Goal: Task Accomplishment & Management: Complete application form

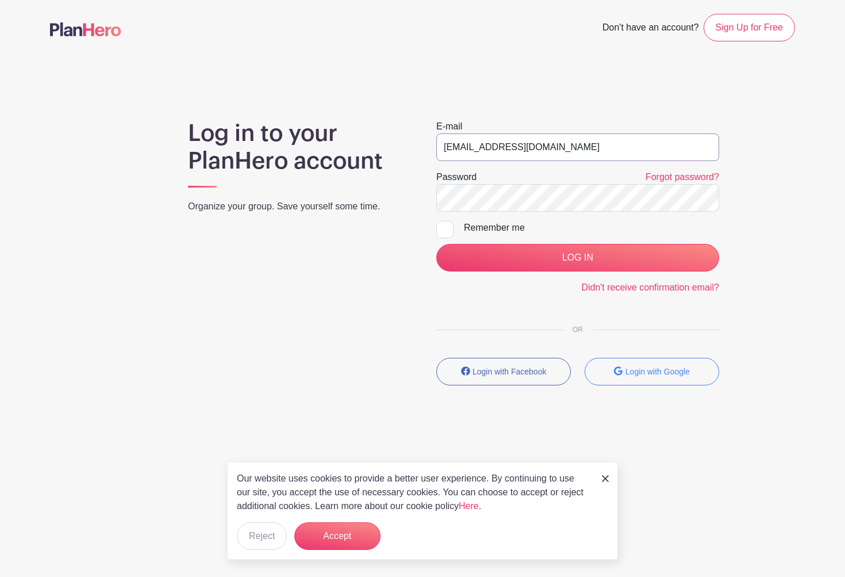
type input "[EMAIL_ADDRESS][DOMAIN_NAME]"
click at [526, 255] on input "LOG IN" at bounding box center [577, 258] width 283 height 28
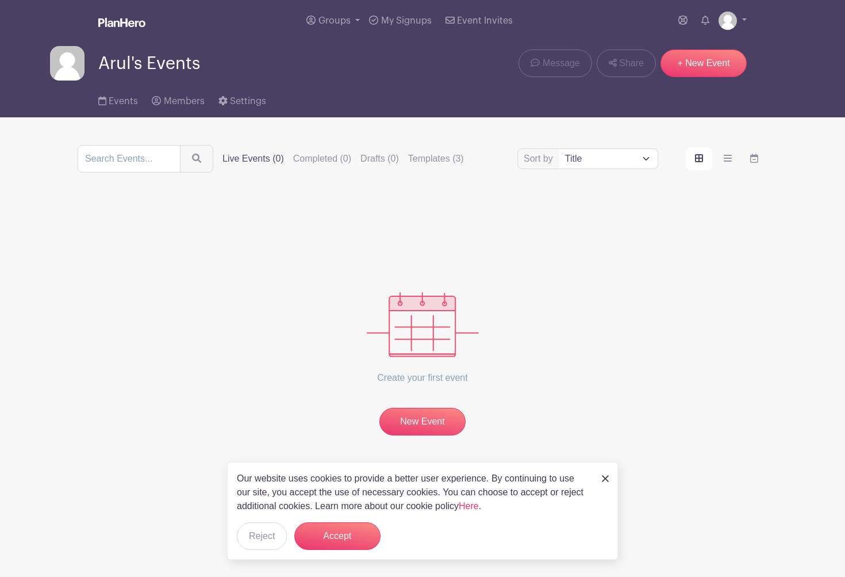
click at [344, 523] on button "Accept" at bounding box center [337, 536] width 86 height 28
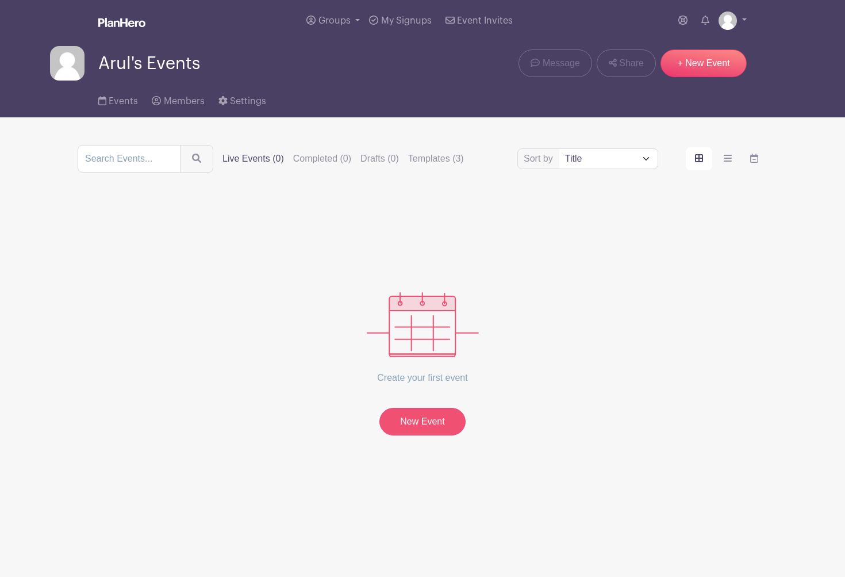
click at [435, 427] on link "New Event" at bounding box center [422, 422] width 86 height 28
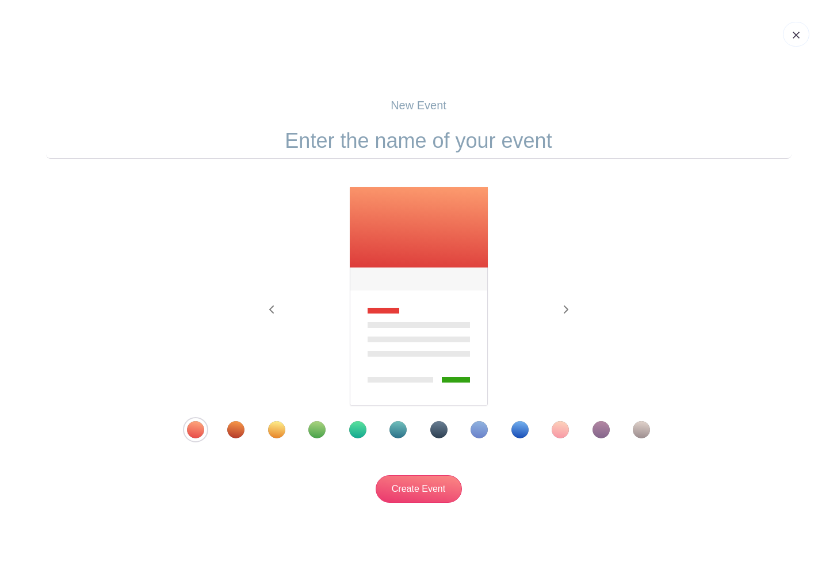
click at [316, 434] on div "Template 4" at bounding box center [316, 429] width 17 height 17
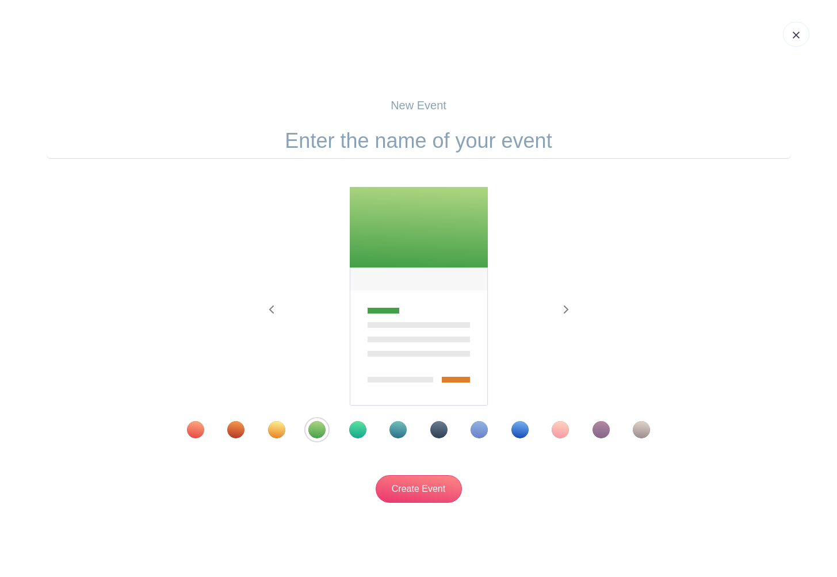
click at [423, 105] on p "New Event" at bounding box center [418, 105] width 745 height 17
click at [420, 106] on p "New Event" at bounding box center [418, 105] width 745 height 17
click at [428, 493] on input "Create Event" at bounding box center [418, 489] width 86 height 28
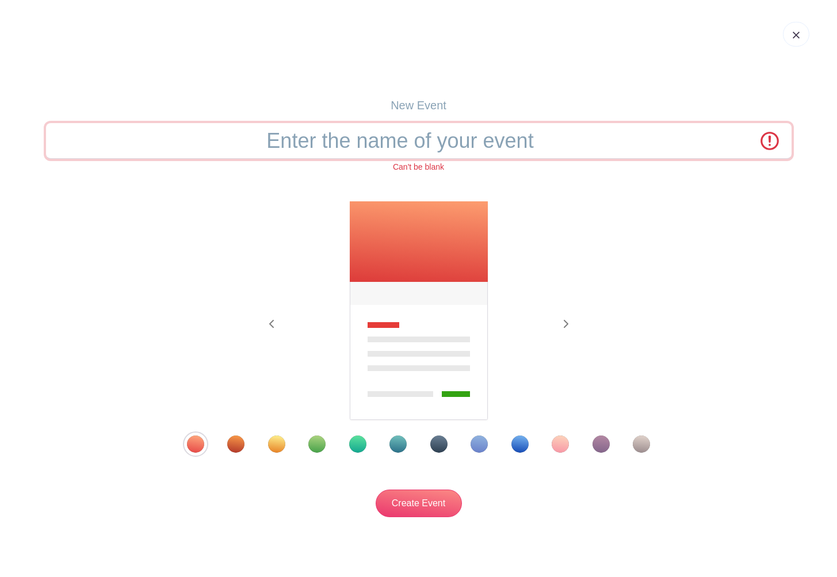
click at [409, 146] on input "text" at bounding box center [418, 141] width 745 height 36
click at [405, 142] on input "text" at bounding box center [418, 141] width 745 height 36
click at [405, 141] on input "text" at bounding box center [418, 141] width 745 height 36
drag, startPoint x: 405, startPoint y: 141, endPoint x: 410, endPoint y: 105, distance: 36.5
click at [405, 141] on input "text" at bounding box center [418, 141] width 745 height 36
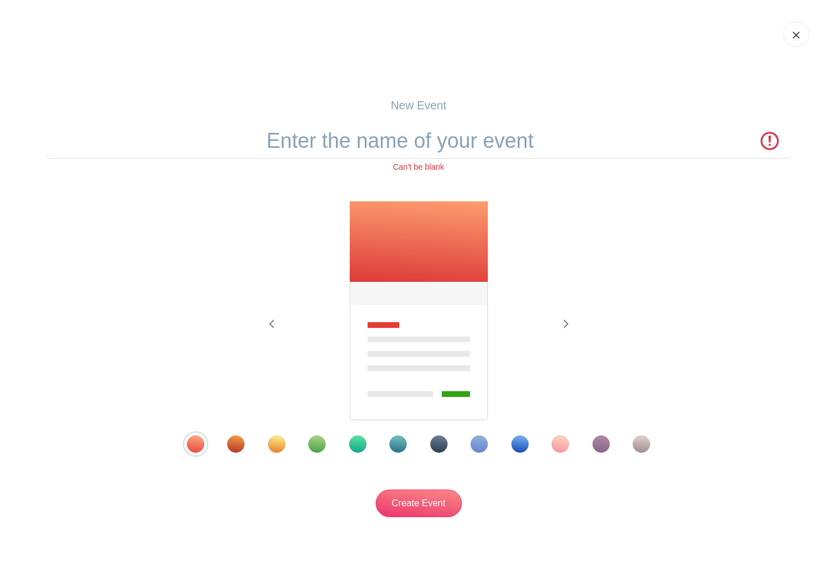
click at [413, 101] on p "New Event" at bounding box center [418, 105] width 745 height 17
click at [393, 137] on input "text" at bounding box center [418, 141] width 745 height 36
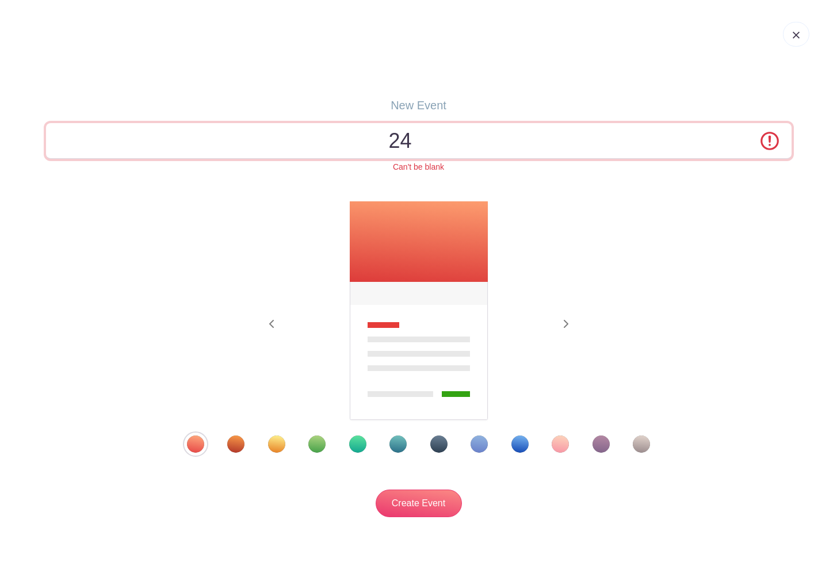
type input "2"
type input "ECS - 24 Hour Prayer Chain"
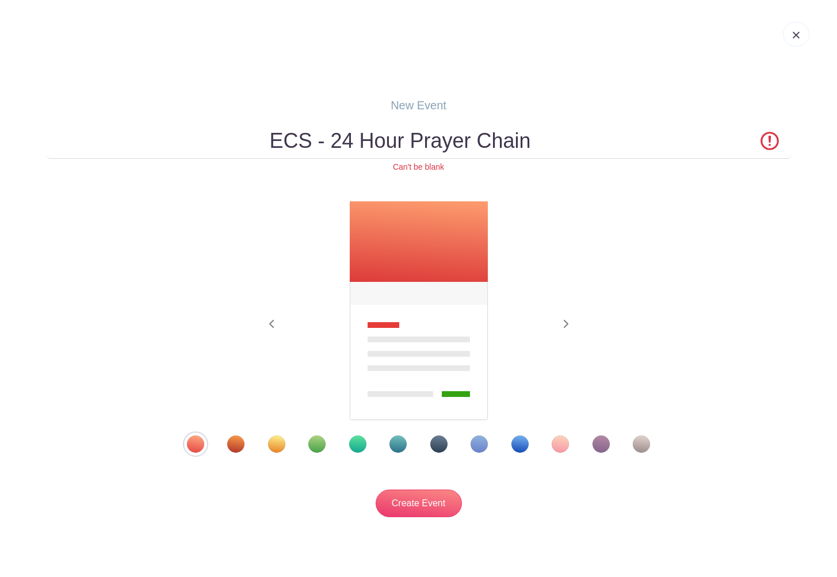
click at [677, 290] on div "Previous Next" at bounding box center [418, 327] width 745 height 252
click at [318, 441] on div "Template 4" at bounding box center [316, 443] width 17 height 17
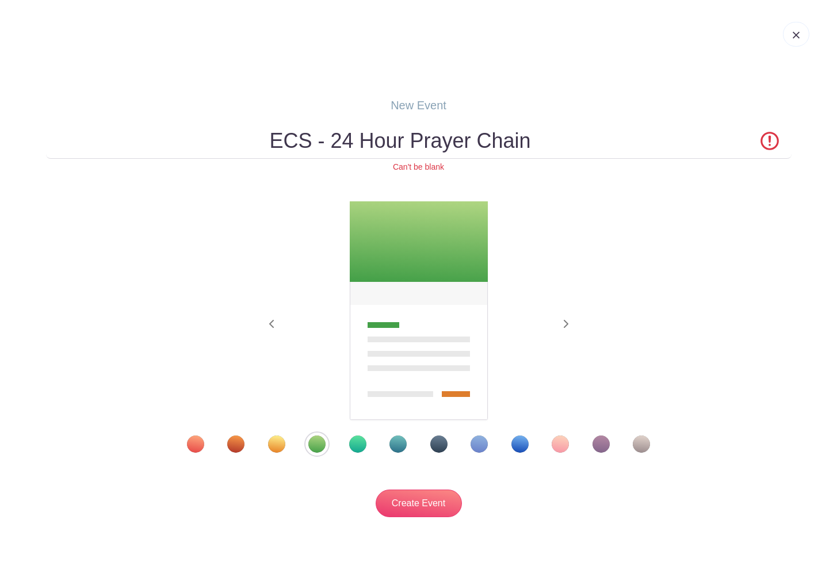
click at [278, 447] on div "Template 3" at bounding box center [276, 443] width 17 height 17
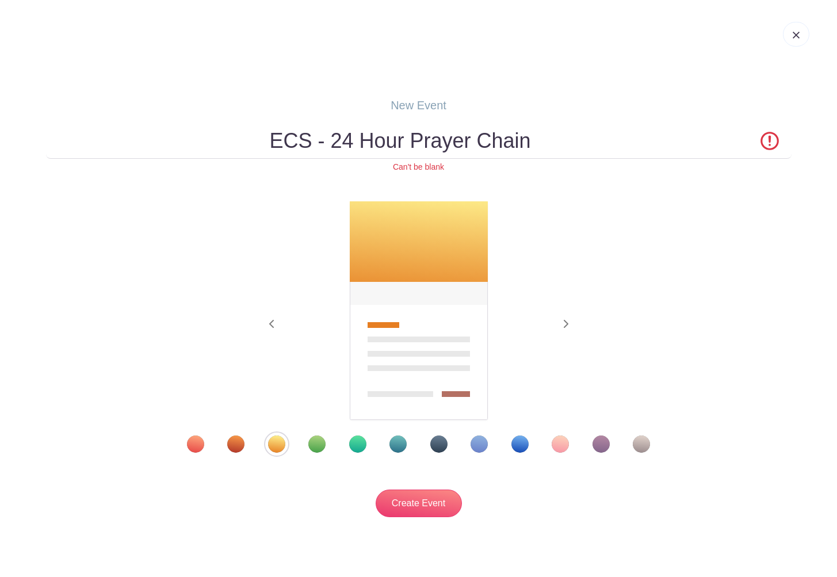
click at [313, 450] on div "Template 4" at bounding box center [316, 443] width 17 height 17
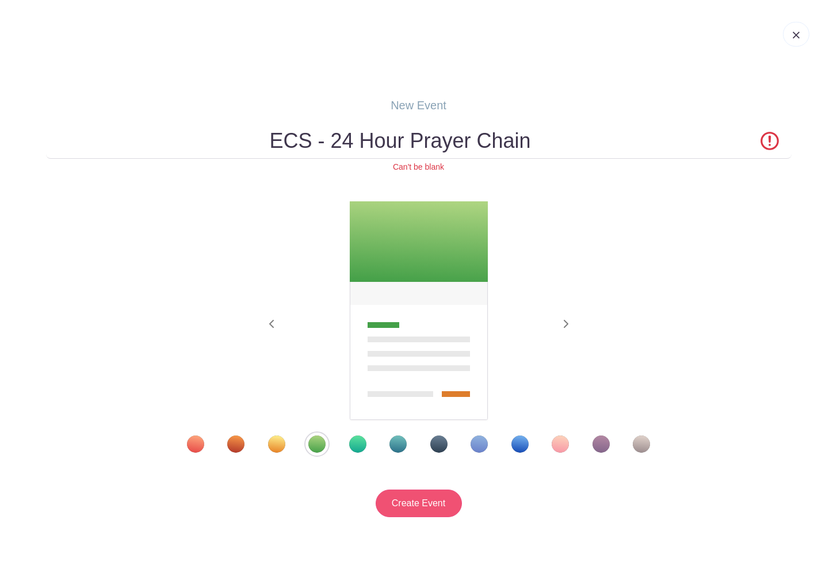
click at [433, 504] on input "Create Event" at bounding box center [418, 503] width 86 height 28
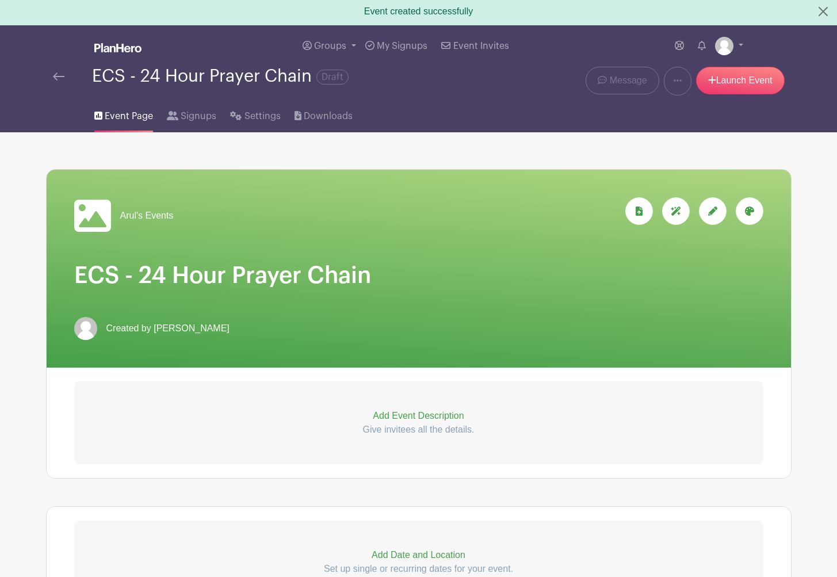
scroll to position [78, 0]
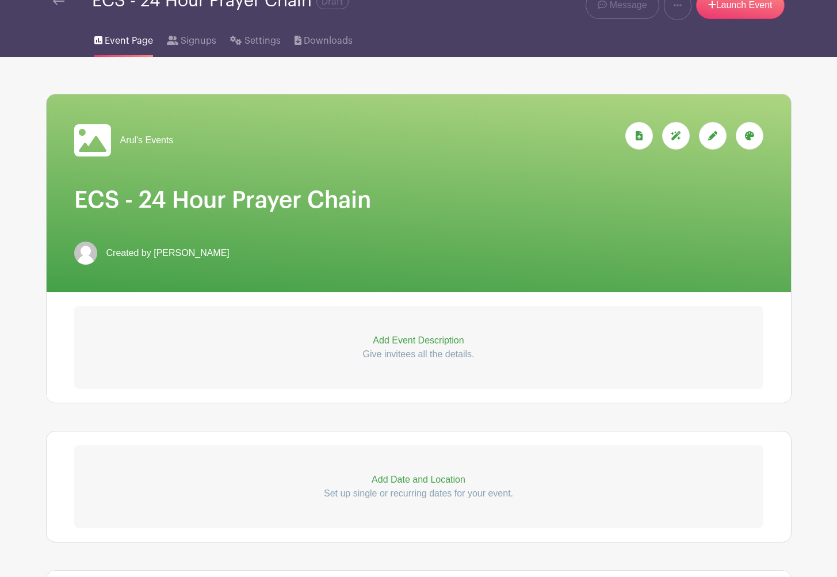
click at [145, 139] on span "Arul's Events" at bounding box center [146, 140] width 53 height 14
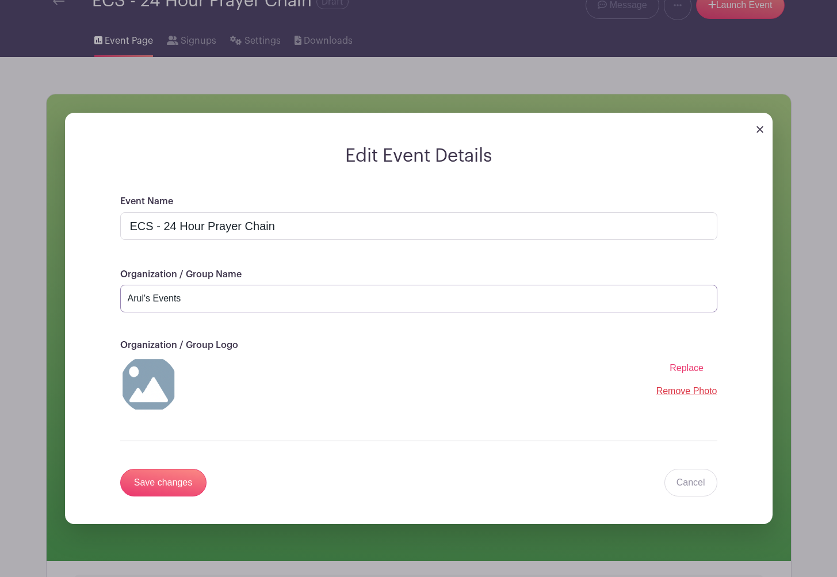
drag, startPoint x: 175, startPoint y: 301, endPoint x: -63, endPoint y: 269, distance: 239.5
click at [0, 269] on html "Loading... Event created successfully Groups All Groups Arul's Events My Signup…" at bounding box center [418, 534] width 837 height 1225
type input "P"
type input "ECS Prayer Group"
click at [150, 480] on input "Save changes" at bounding box center [163, 483] width 86 height 28
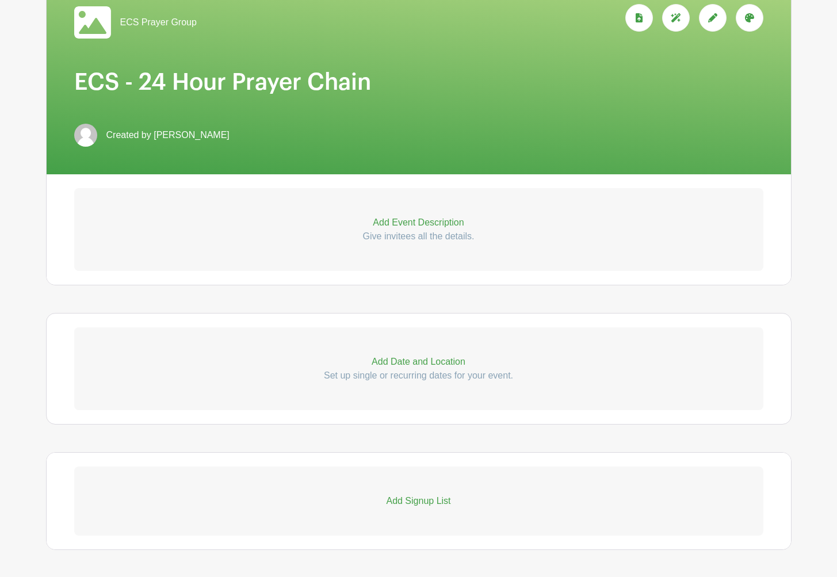
scroll to position [44, 0]
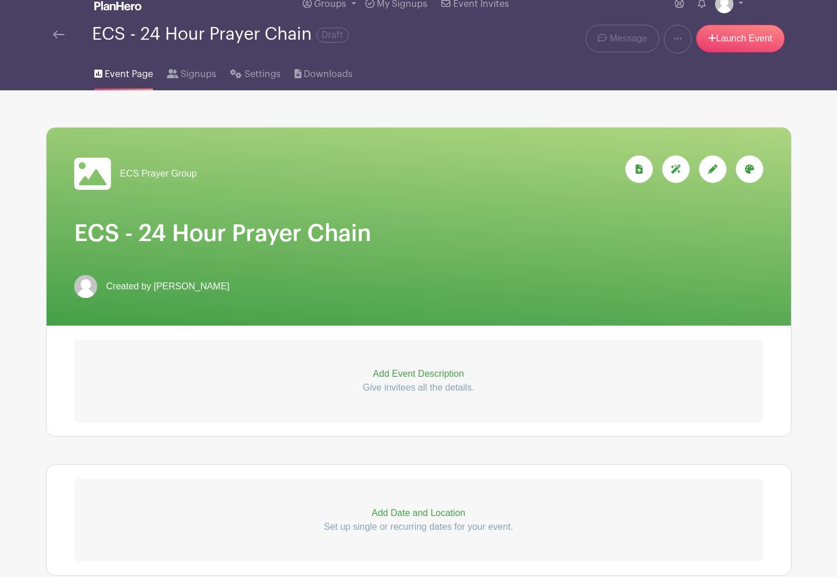
click at [392, 378] on p "Add Event Description" at bounding box center [418, 374] width 689 height 14
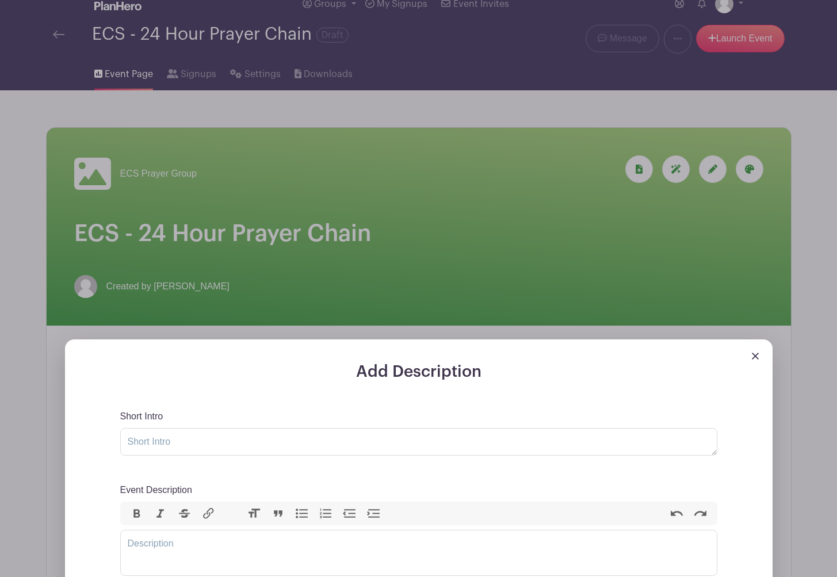
scroll to position [148, 0]
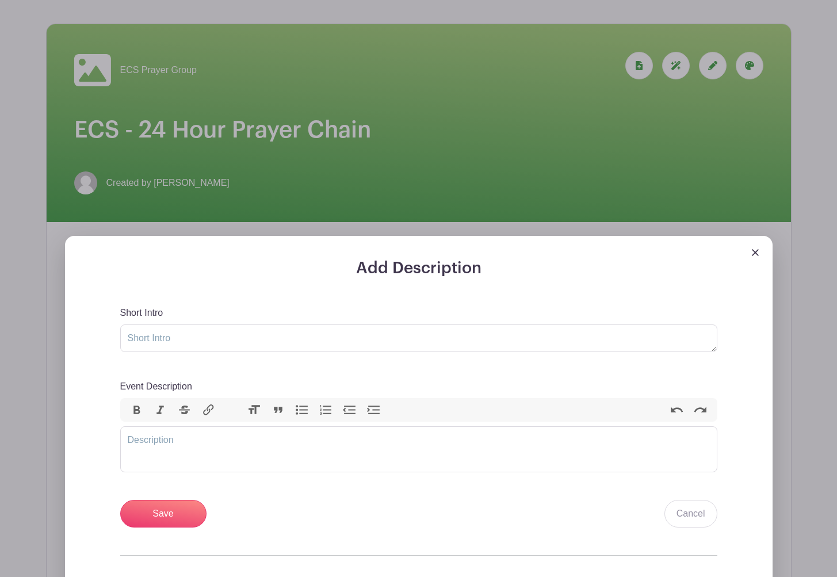
click at [760, 253] on div at bounding box center [418, 247] width 707 height 23
click at [757, 256] on img at bounding box center [754, 252] width 7 height 7
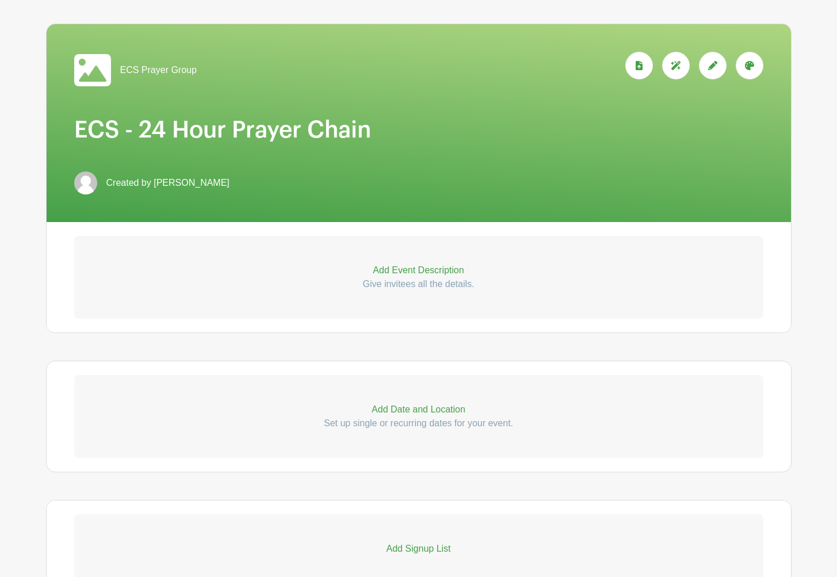
click at [751, 254] on link "Add Event Description Give invitees all the details." at bounding box center [418, 277] width 689 height 83
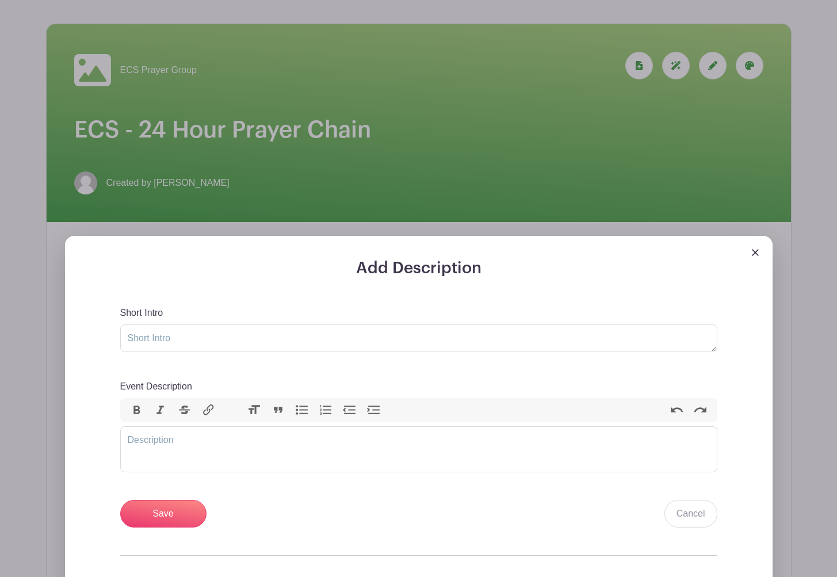
click at [753, 252] on img at bounding box center [754, 252] width 7 height 7
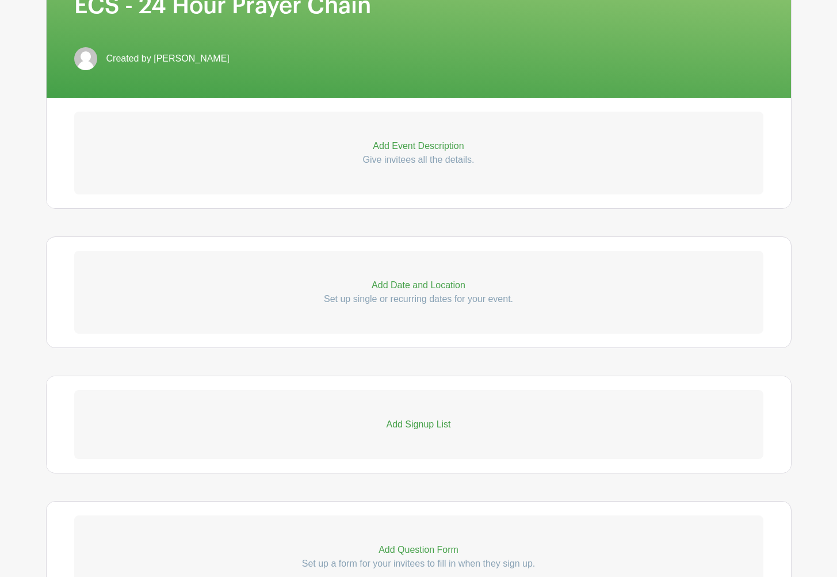
click at [403, 302] on p "Set up single or recurring dates for your event." at bounding box center [418, 299] width 689 height 14
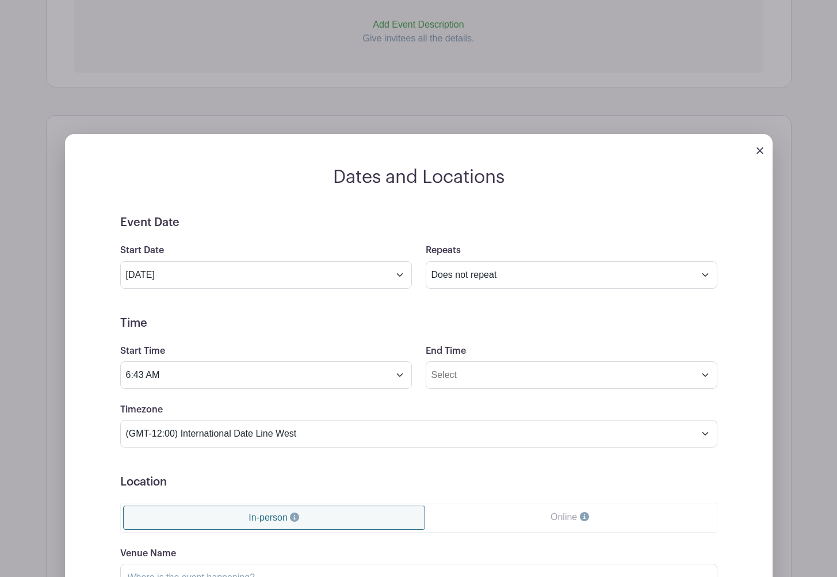
scroll to position [409, 0]
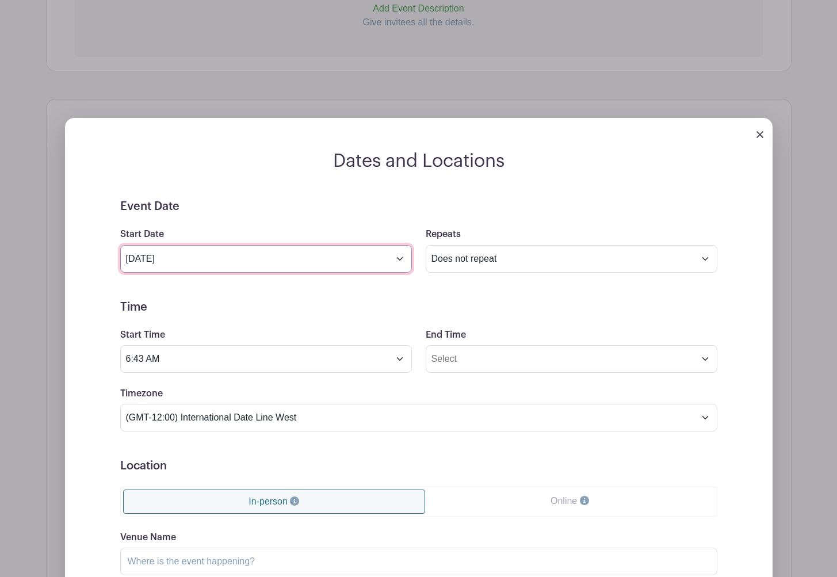
click at [397, 263] on input "Oct 8 2025" at bounding box center [265, 259] width 291 height 28
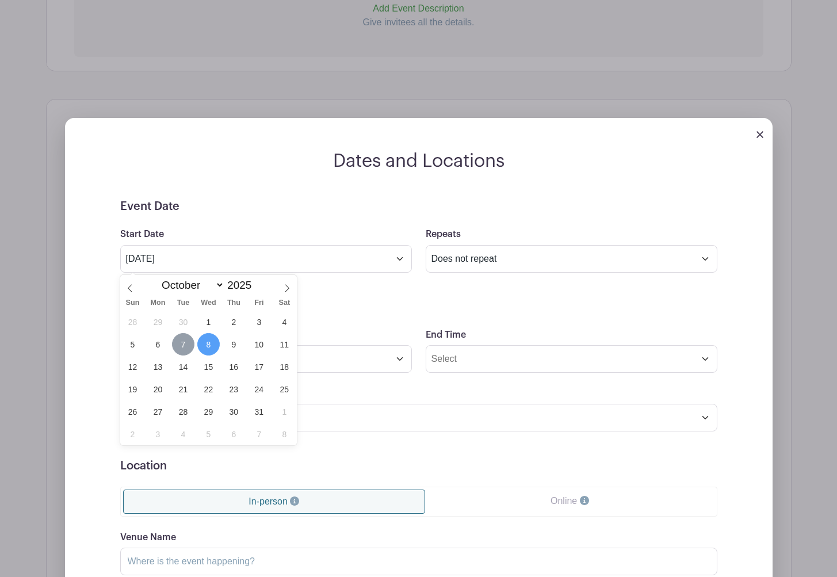
click at [175, 349] on span "7" at bounding box center [183, 344] width 22 height 22
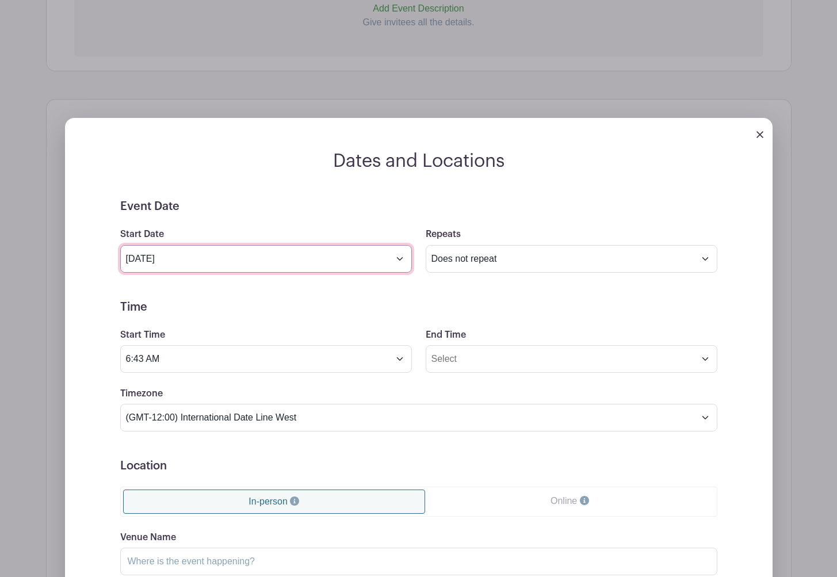
click at [403, 262] on input "Oct 7 2025" at bounding box center [265, 259] width 291 height 28
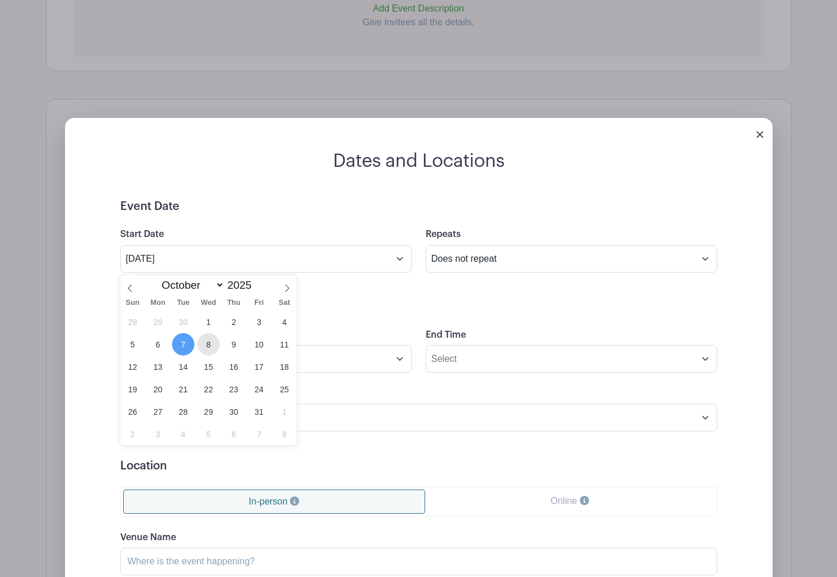
click at [204, 349] on span "8" at bounding box center [208, 344] width 22 height 22
type input "Oct 8 2025"
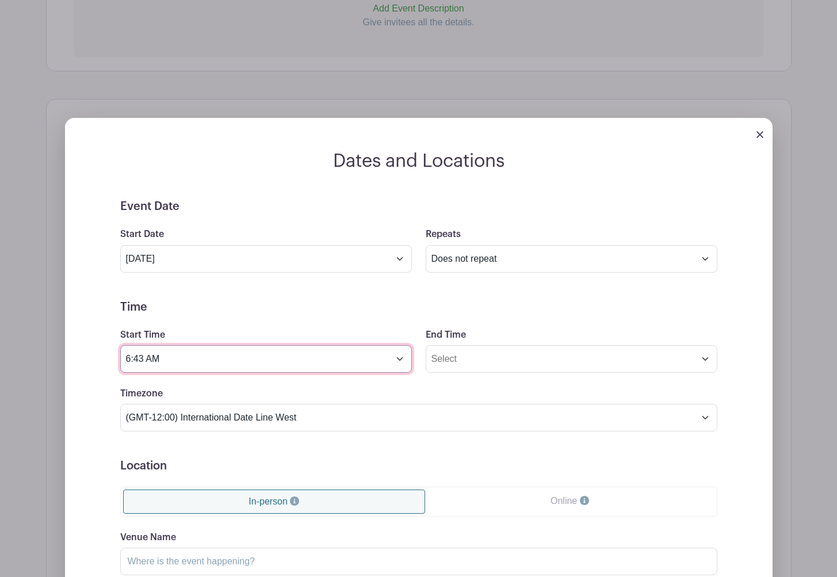
click at [398, 362] on input "6:43 AM" at bounding box center [265, 359] width 291 height 28
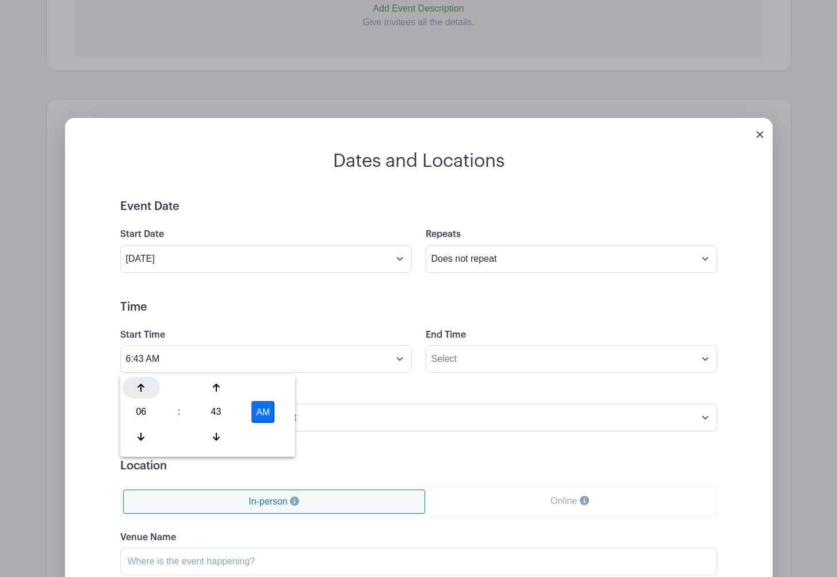
click at [140, 392] on icon at bounding box center [140, 387] width 7 height 9
click at [142, 435] on icon at bounding box center [140, 436] width 7 height 9
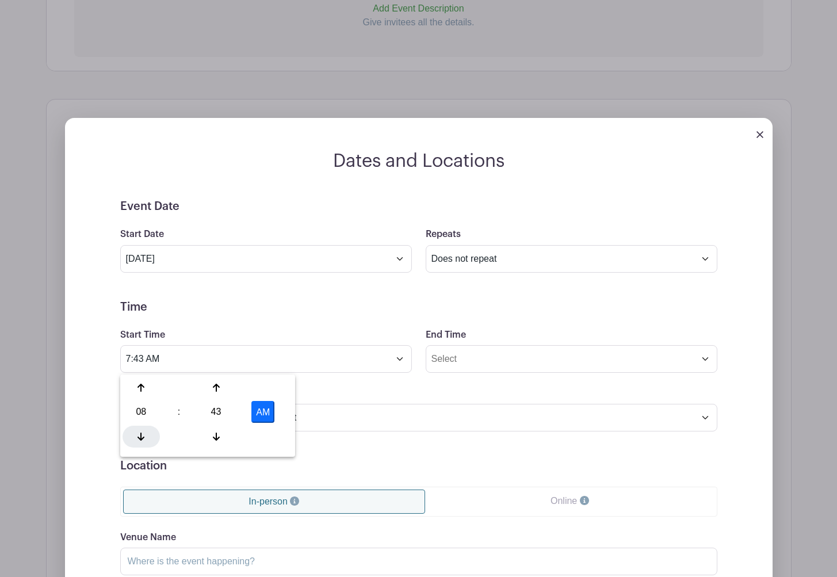
click at [142, 435] on icon at bounding box center [140, 436] width 7 height 9
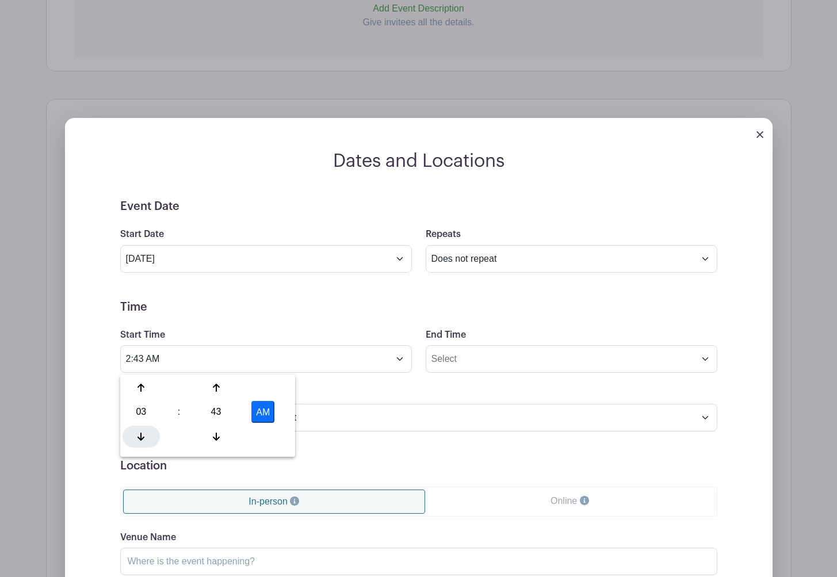
click at [142, 435] on icon at bounding box center [140, 436] width 7 height 9
click at [220, 432] on div at bounding box center [215, 436] width 37 height 22
click at [220, 433] on div at bounding box center [215, 436] width 37 height 22
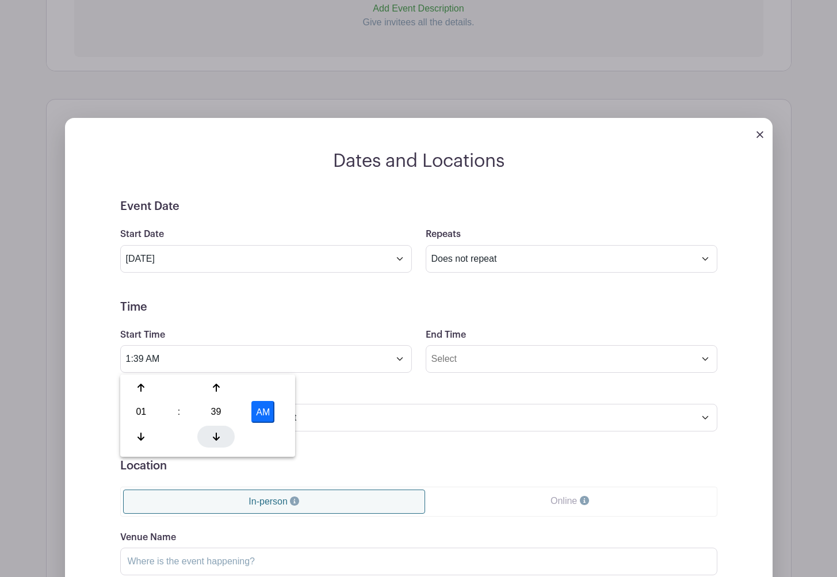
click at [220, 433] on div at bounding box center [215, 436] width 37 height 22
click at [218, 432] on icon at bounding box center [216, 436] width 7 height 9
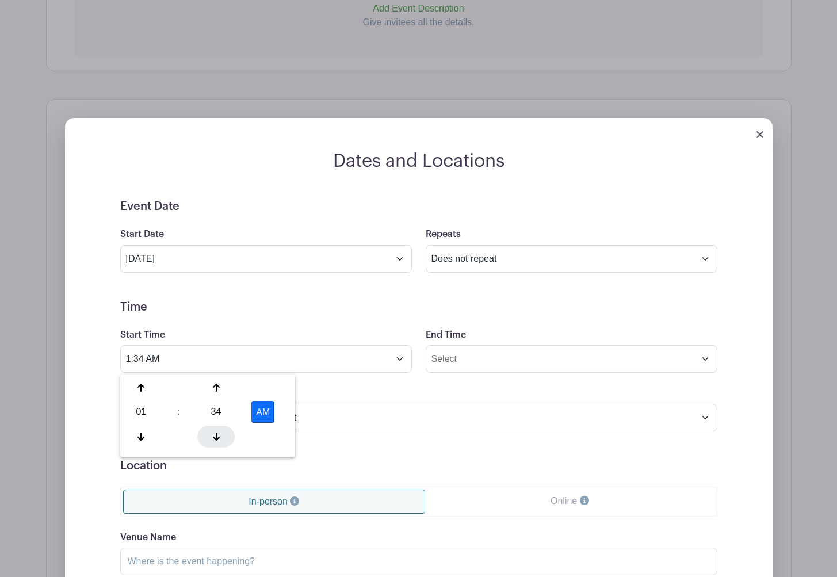
click at [218, 432] on icon at bounding box center [216, 436] width 7 height 9
click at [261, 407] on button "AM" at bounding box center [262, 412] width 23 height 22
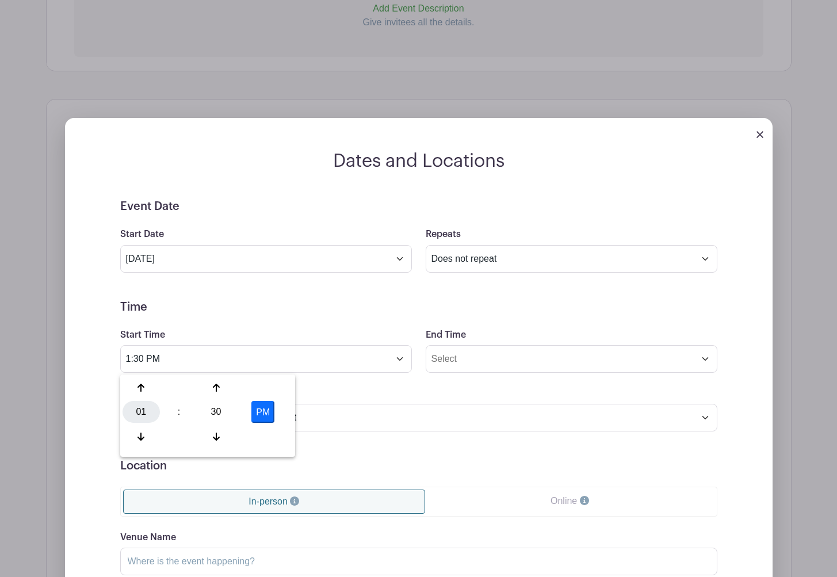
click at [145, 411] on div "01" at bounding box center [140, 412] width 37 height 22
click at [233, 436] on div "10" at bounding box center [227, 436] width 39 height 22
type input "10:30 PM"
click at [526, 363] on input "End Time" at bounding box center [570, 359] width 291 height 28
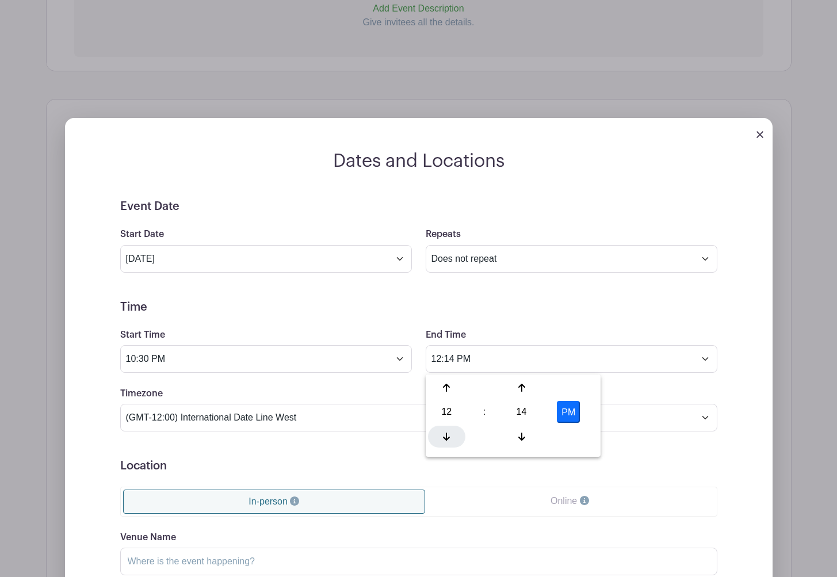
click at [448, 435] on icon at bounding box center [446, 436] width 7 height 9
click at [448, 391] on icon at bounding box center [446, 387] width 7 height 9
click at [530, 411] on div "14" at bounding box center [521, 412] width 37 height 22
click at [440, 384] on div "00" at bounding box center [447, 388] width 39 height 22
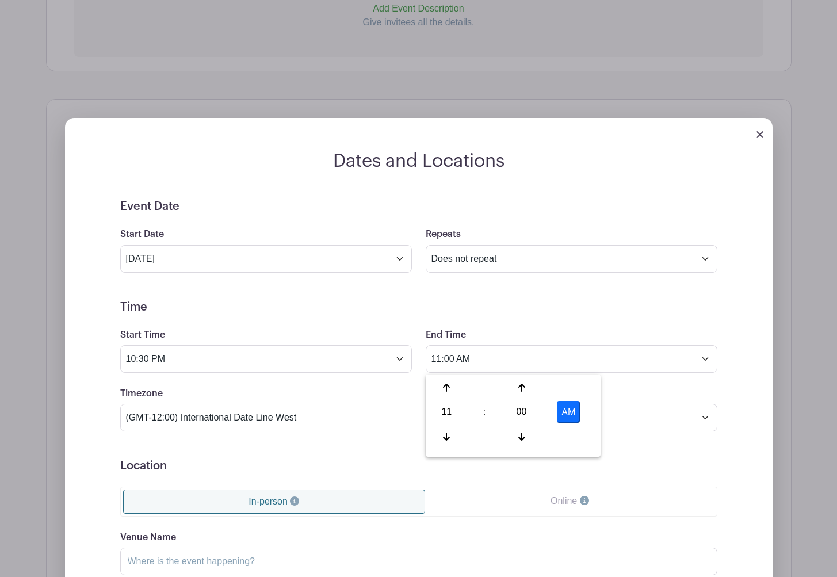
click at [574, 407] on button "AM" at bounding box center [568, 412] width 23 height 22
type input "11:00 PM"
click at [567, 313] on h5 "Time" at bounding box center [418, 307] width 597 height 14
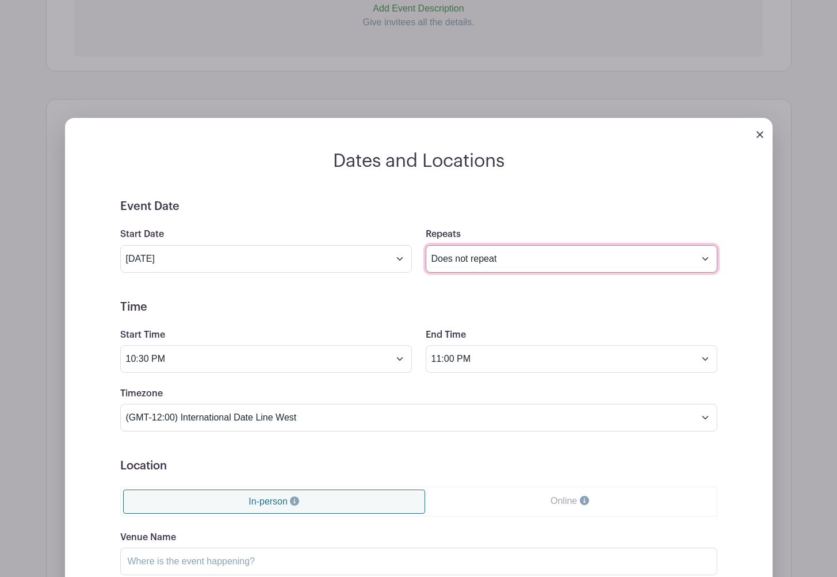
select select "daily"
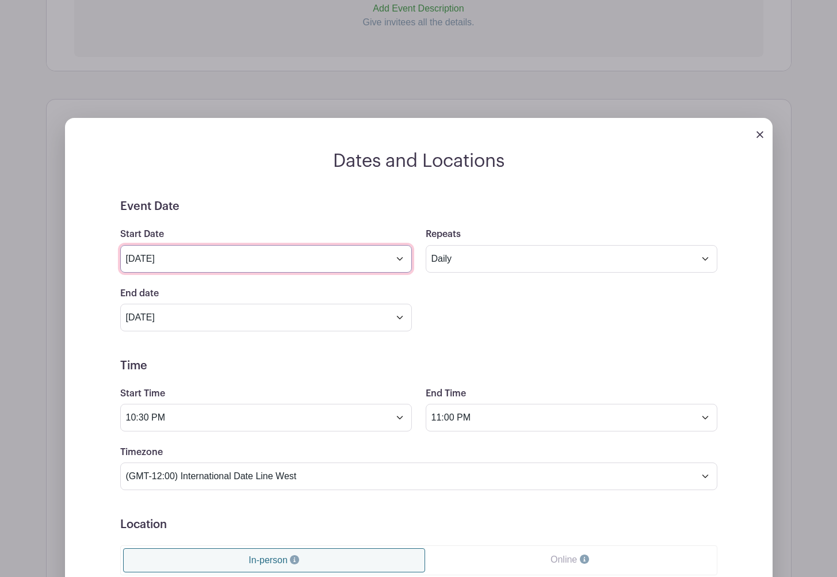
click at [389, 254] on input "Oct 8 2025" at bounding box center [265, 259] width 291 height 28
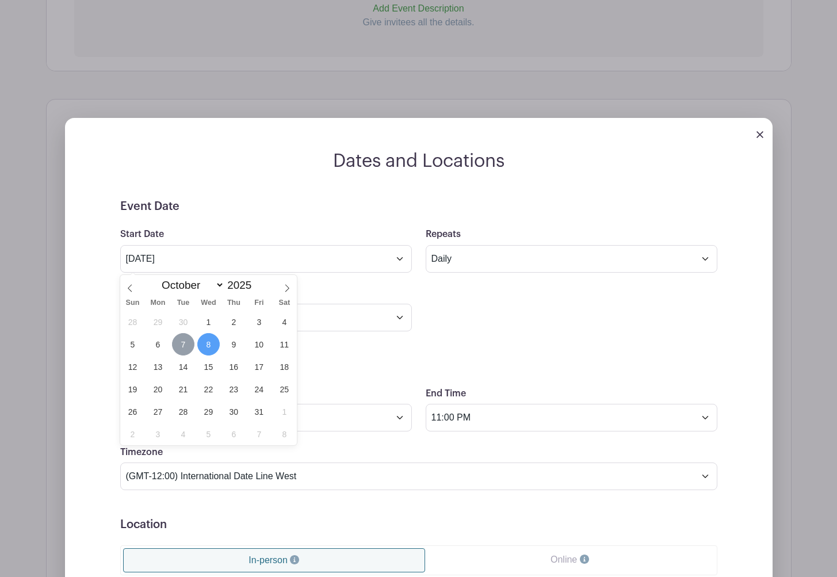
click at [188, 340] on span "7" at bounding box center [183, 344] width 22 height 22
type input "Oct 7 2025"
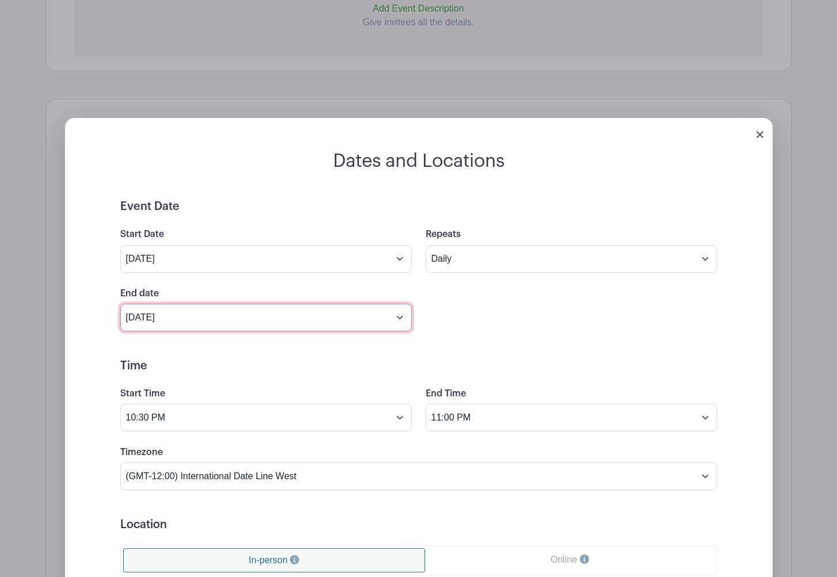
click at [391, 322] on input "Nov 7 2025" at bounding box center [265, 318] width 291 height 28
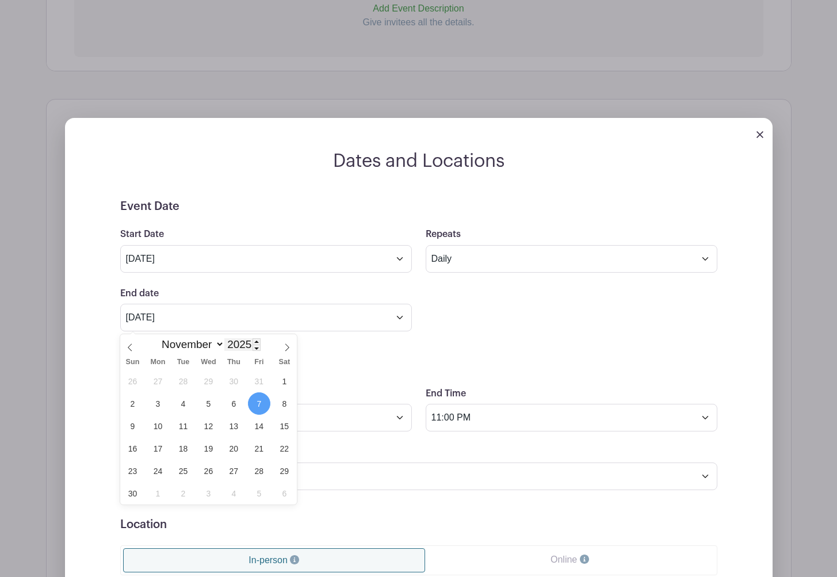
click at [252, 350] on input "2025" at bounding box center [242, 344] width 36 height 13
click at [260, 350] on span at bounding box center [256, 347] width 8 height 6
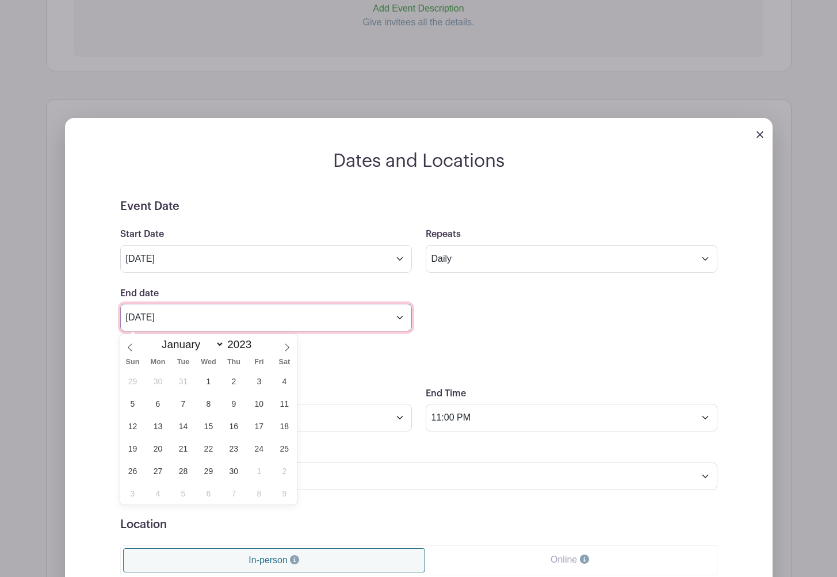
click at [396, 322] on input "Nov 7 2025" at bounding box center [265, 318] width 291 height 28
click at [397, 322] on input "Nov 7 2025" at bounding box center [265, 318] width 291 height 28
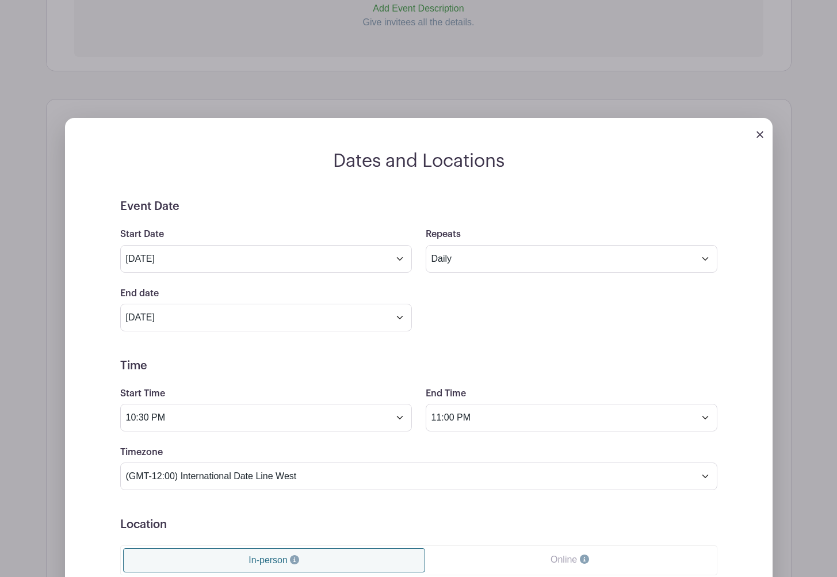
click at [407, 343] on form "Event Date Start Date Oct 7 2025 Repeats Does not repeat Daily Weekly Monthly o…" at bounding box center [418, 488] width 597 height 576
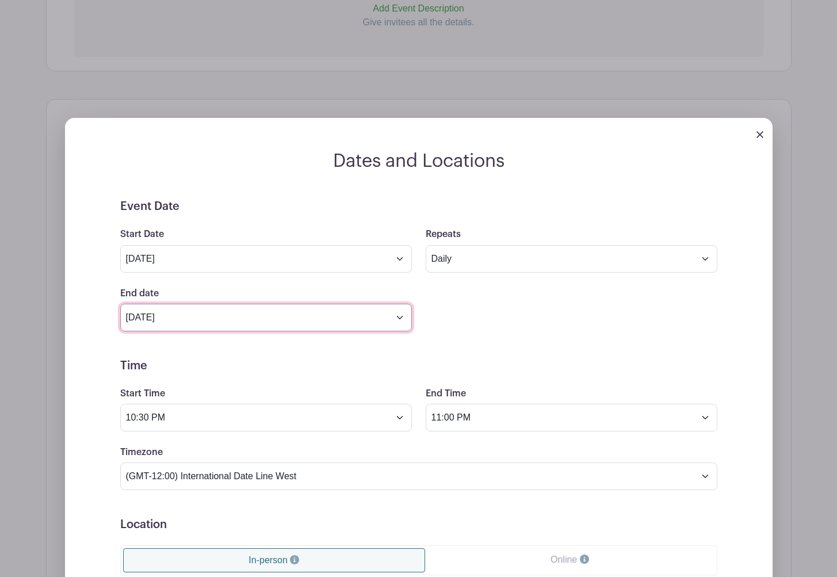
click at [400, 317] on input "Nov 7 2025" at bounding box center [265, 318] width 291 height 28
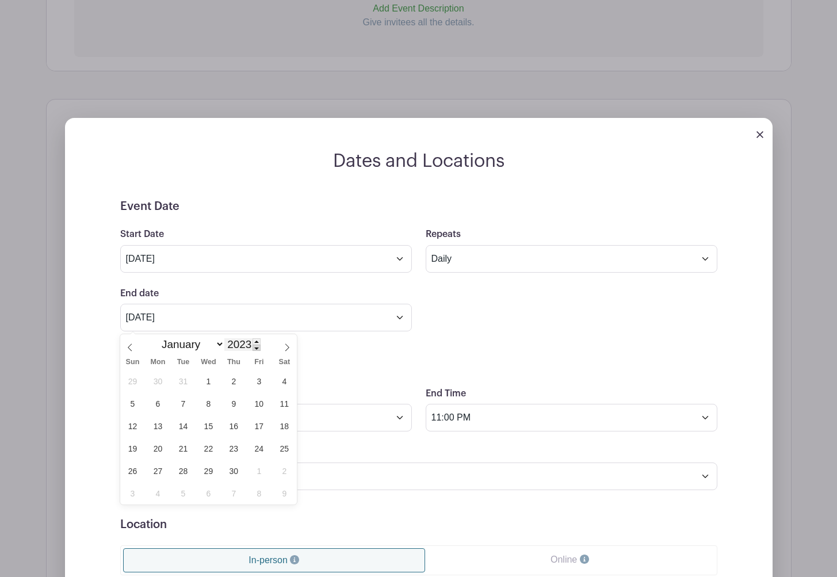
click at [256, 346] on span at bounding box center [256, 347] width 8 height 6
click at [247, 344] on input "2022" at bounding box center [242, 344] width 36 height 13
click at [258, 343] on span at bounding box center [256, 341] width 8 height 6
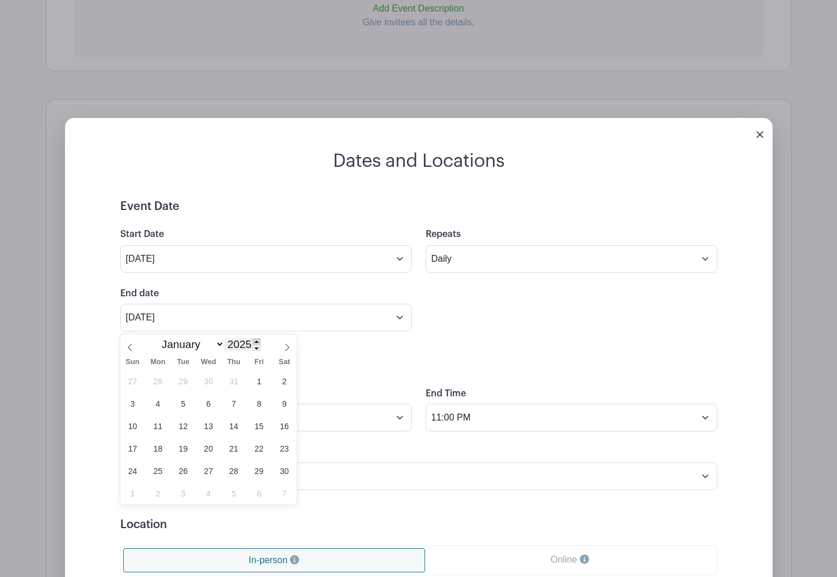
click at [258, 343] on span at bounding box center [256, 341] width 8 height 6
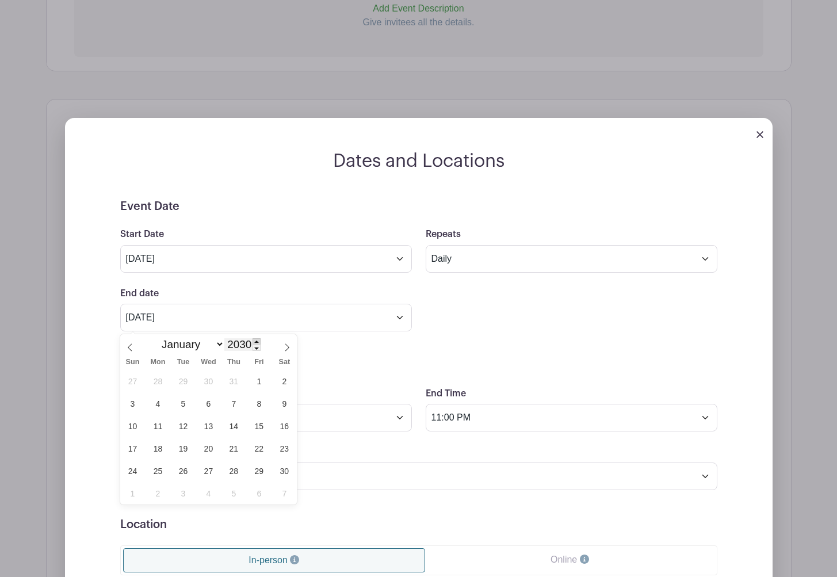
click at [258, 343] on span at bounding box center [256, 341] width 8 height 6
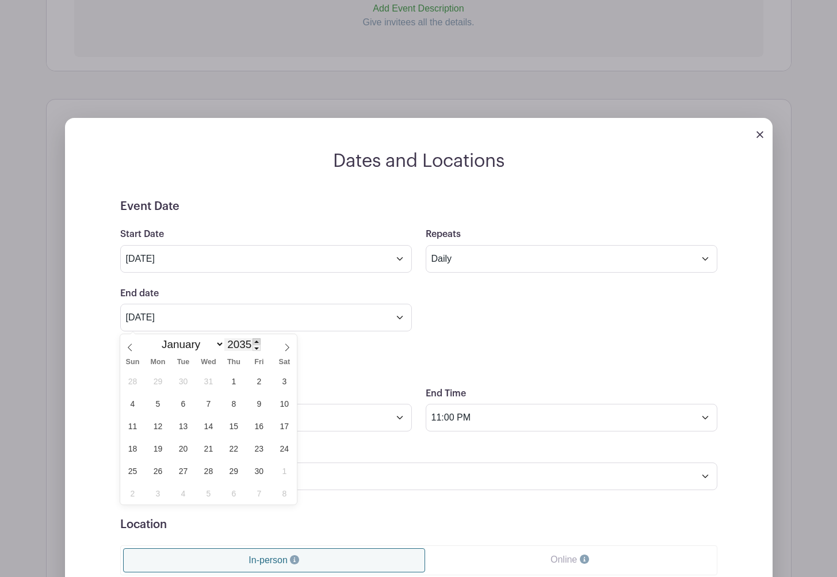
click at [258, 343] on span at bounding box center [256, 341] width 8 height 6
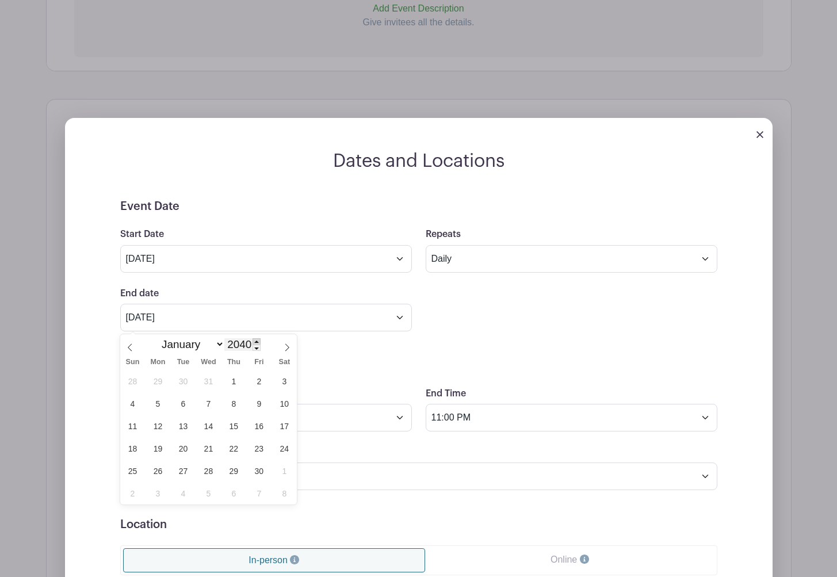
click at [258, 343] on span at bounding box center [256, 341] width 8 height 6
click at [257, 348] on span at bounding box center [256, 347] width 8 height 6
type input "2040"
click at [289, 345] on icon at bounding box center [287, 347] width 8 height 8
select select "11"
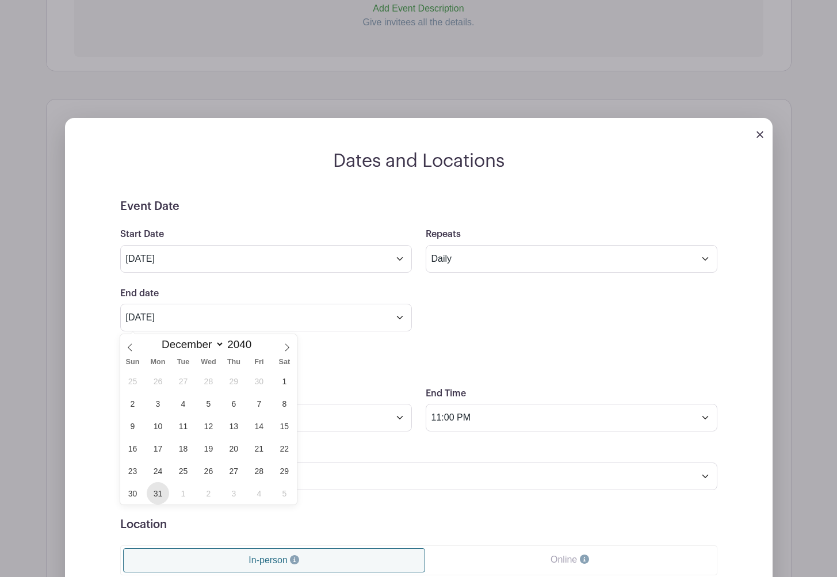
click at [158, 492] on span "31" at bounding box center [158, 493] width 22 height 22
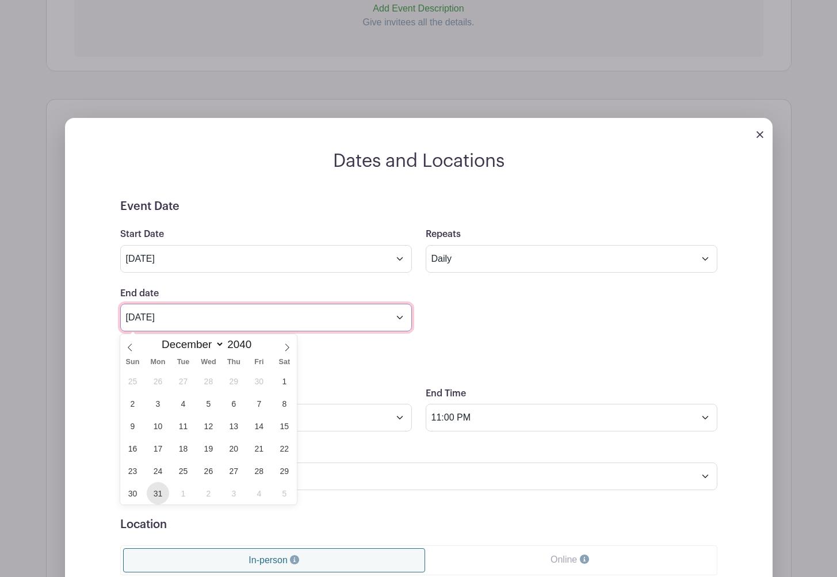
type input "Dec 31 2040"
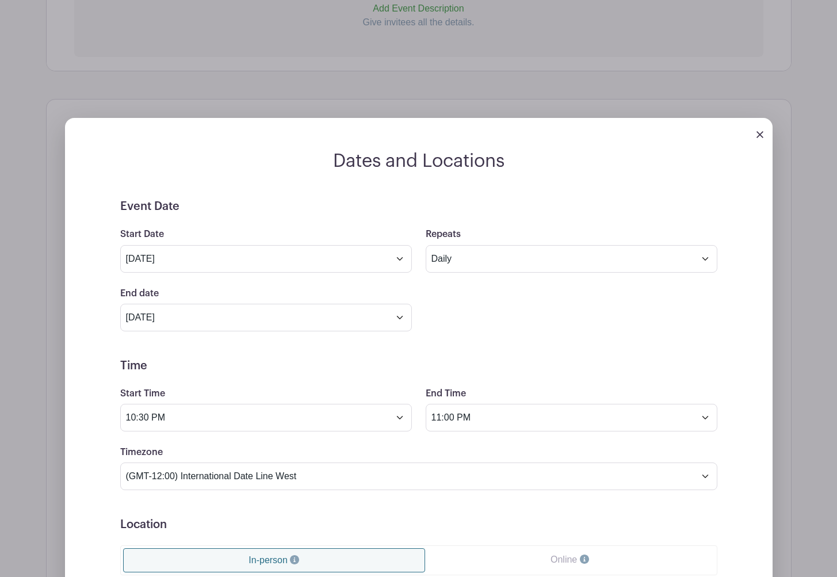
click at [298, 360] on h5 "Time" at bounding box center [418, 366] width 597 height 14
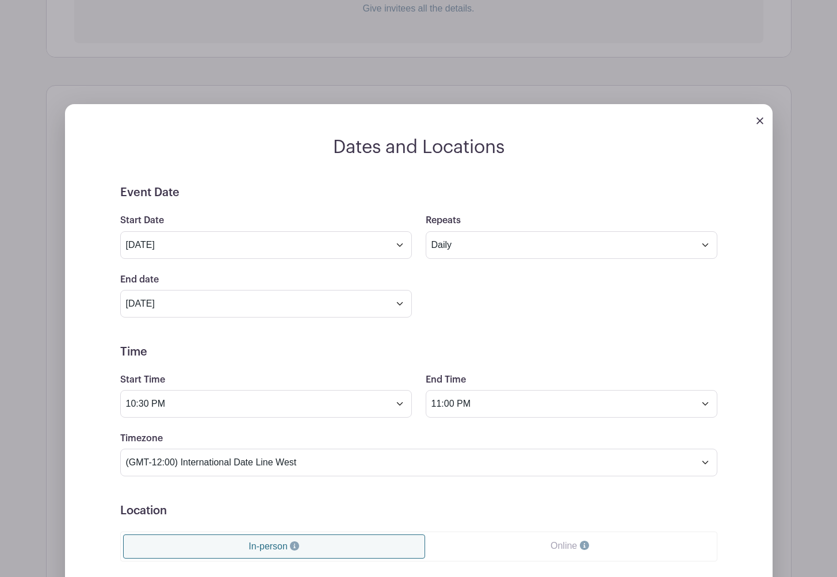
scroll to position [535, 0]
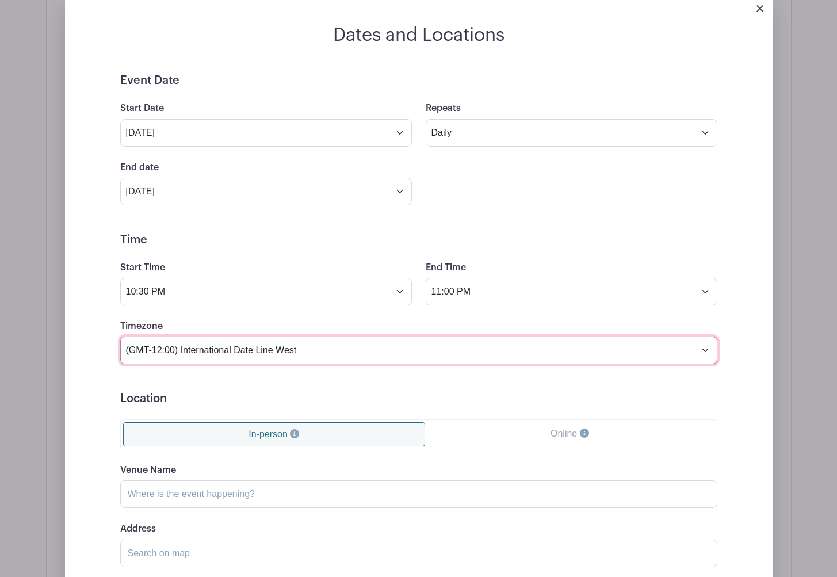
select select "Chennai"
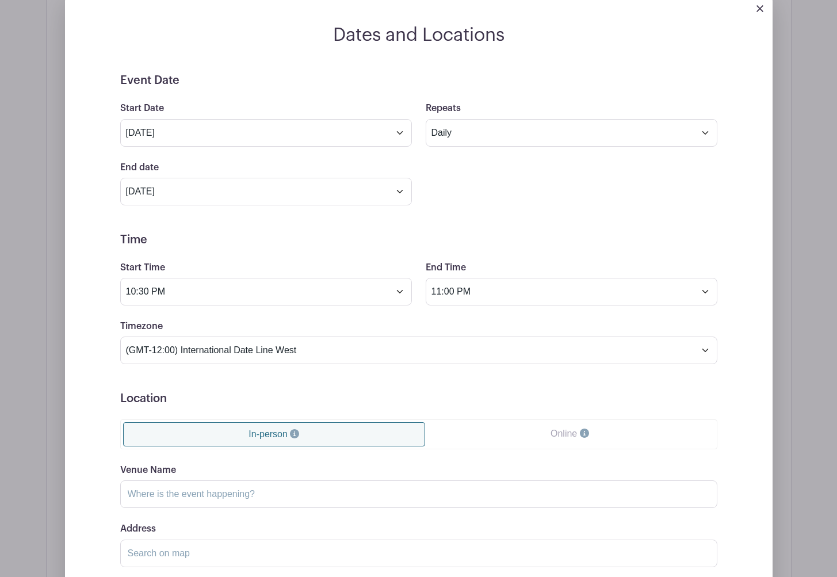
click at [441, 405] on h5 "Location" at bounding box center [418, 399] width 597 height 14
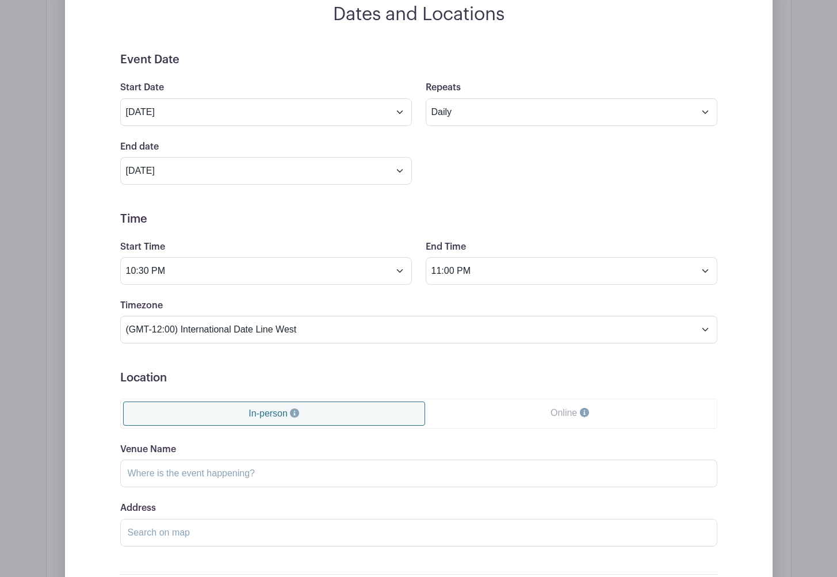
scroll to position [665, 0]
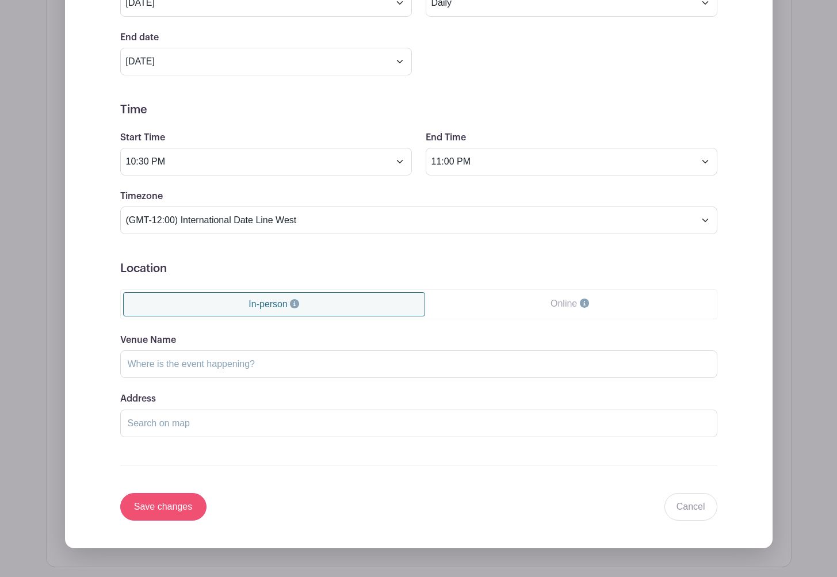
click at [162, 512] on input "Save changes" at bounding box center [163, 507] width 86 height 28
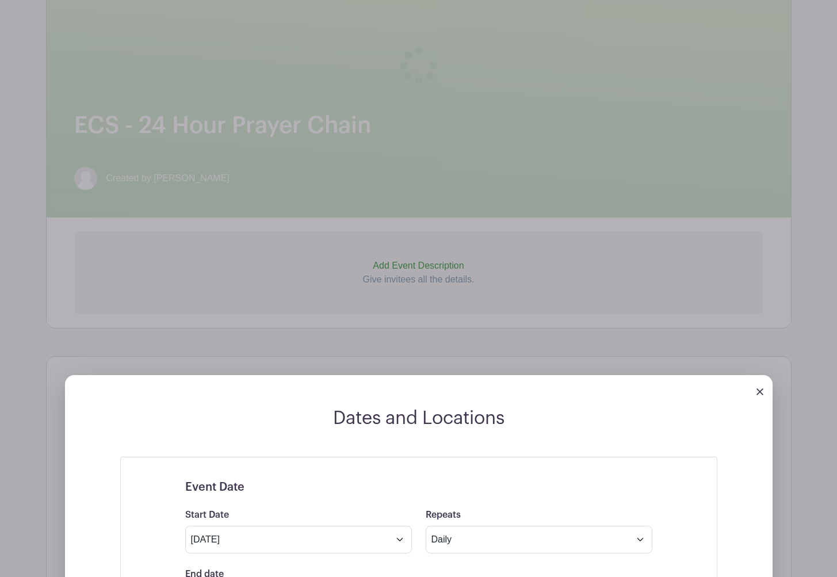
scroll to position [547, 0]
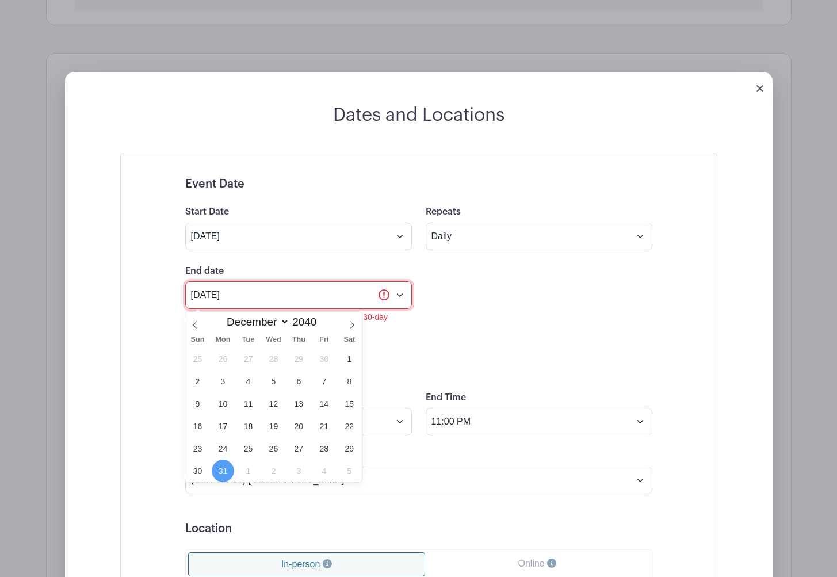
click at [403, 296] on input "Dec 31 2040" at bounding box center [298, 295] width 227 height 28
click at [308, 318] on input "2040" at bounding box center [307, 322] width 36 height 13
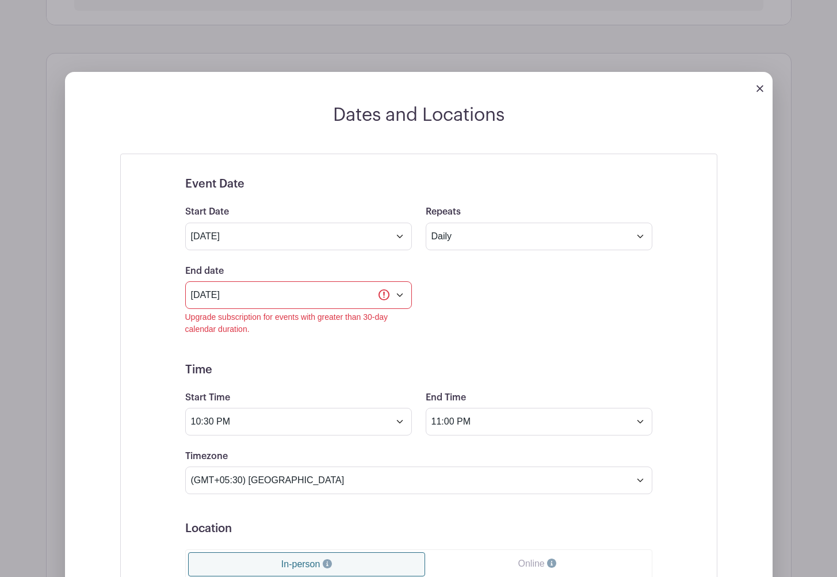
click at [469, 337] on form "Event Date Start Date Oct 7 2025 Repeats Does not repeat Daily Weekly Monthly o…" at bounding box center [418, 478] width 467 height 603
click at [385, 297] on input "Dec 31 2040" at bounding box center [298, 295] width 227 height 28
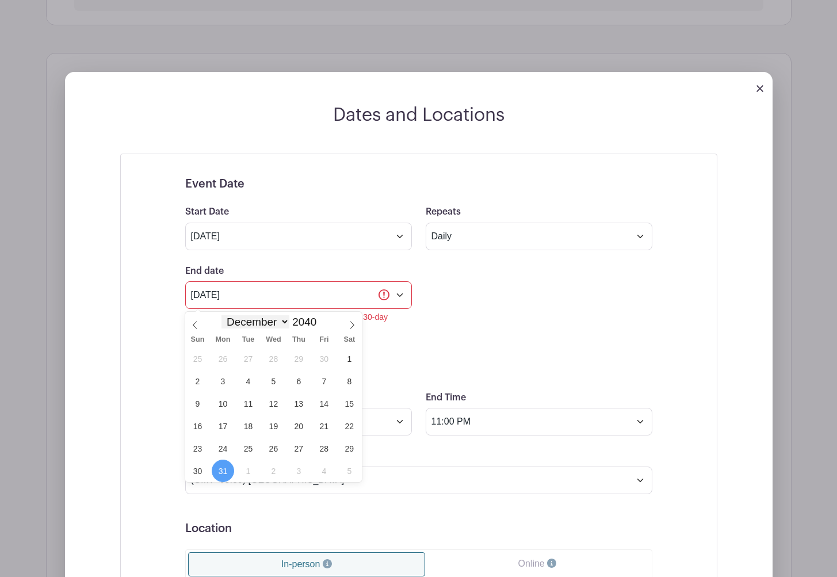
select select "10"
click at [304, 322] on input "2040" at bounding box center [307, 322] width 36 height 13
type input "2025"
click at [298, 378] on span "6" at bounding box center [298, 381] width 22 height 22
type input "Nov 6 2025"
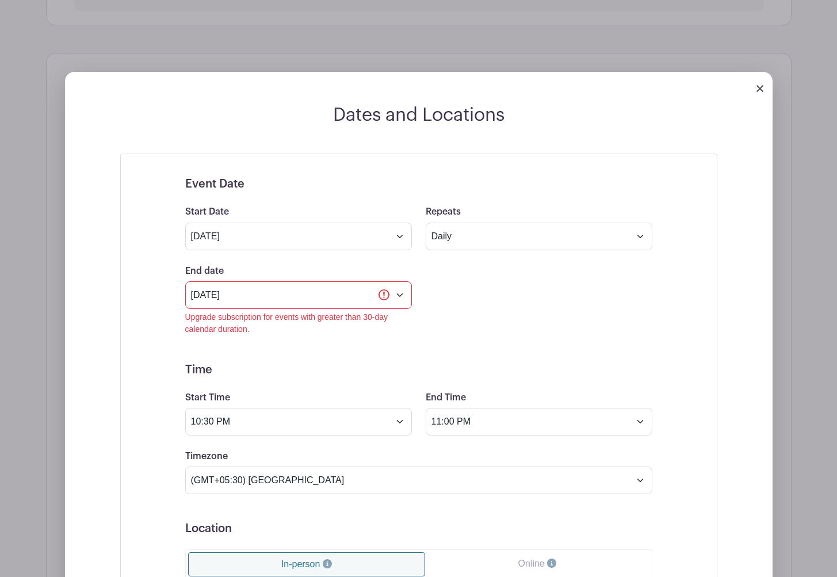
click at [523, 350] on form "Event Date Start Date Oct 7 2025 Repeats Does not repeat Daily Weekly Monthly o…" at bounding box center [418, 478] width 467 height 603
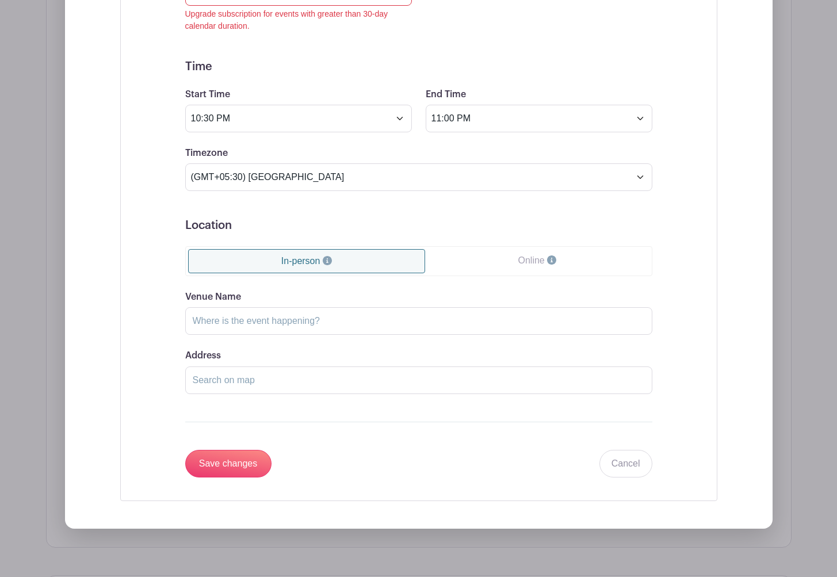
scroll to position [995, 0]
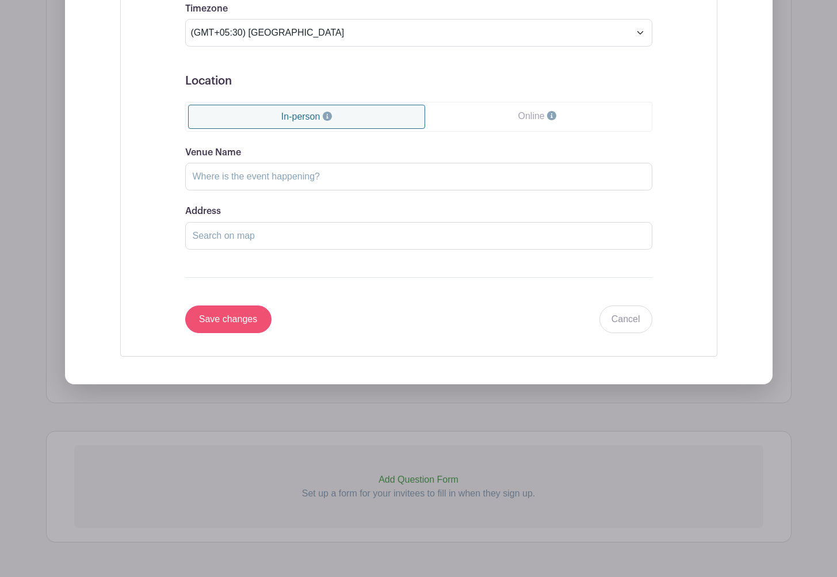
click at [235, 328] on input "Save changes" at bounding box center [228, 319] width 86 height 28
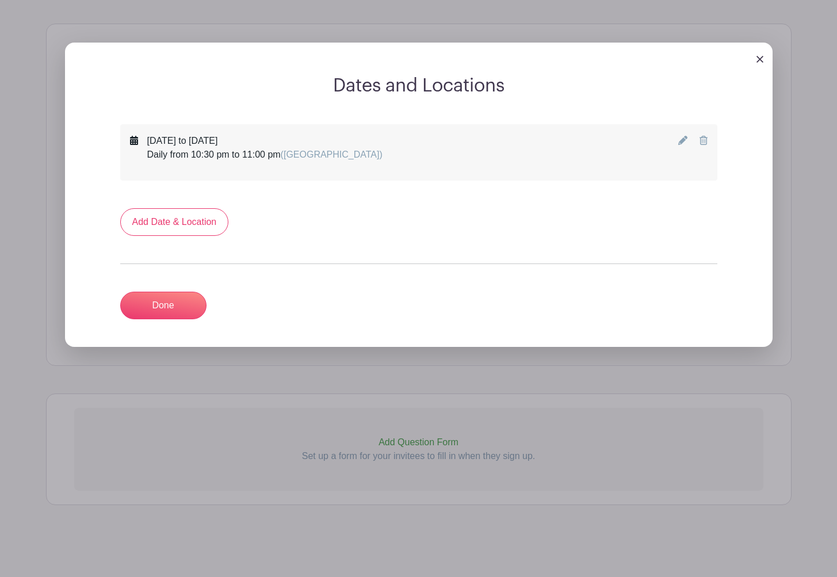
scroll to position [486, 0]
click at [166, 306] on link "Done" at bounding box center [163, 305] width 86 height 28
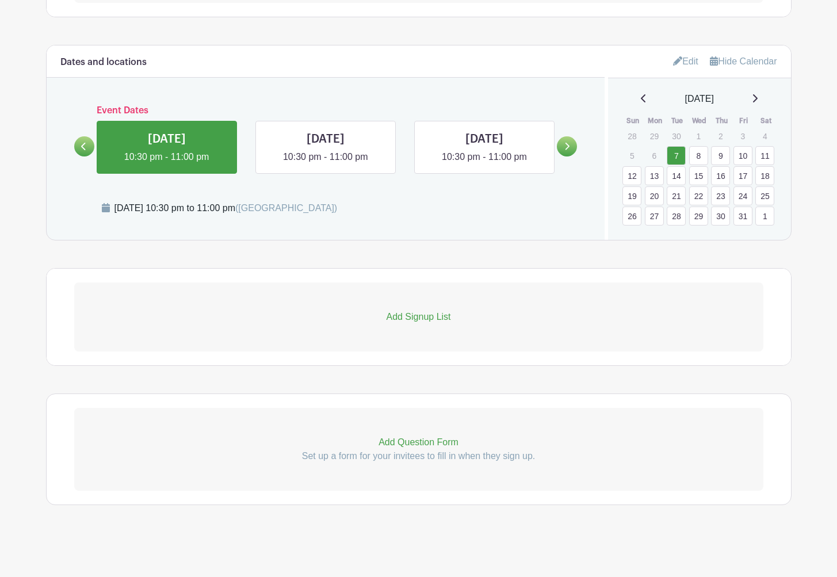
scroll to position [366, 0]
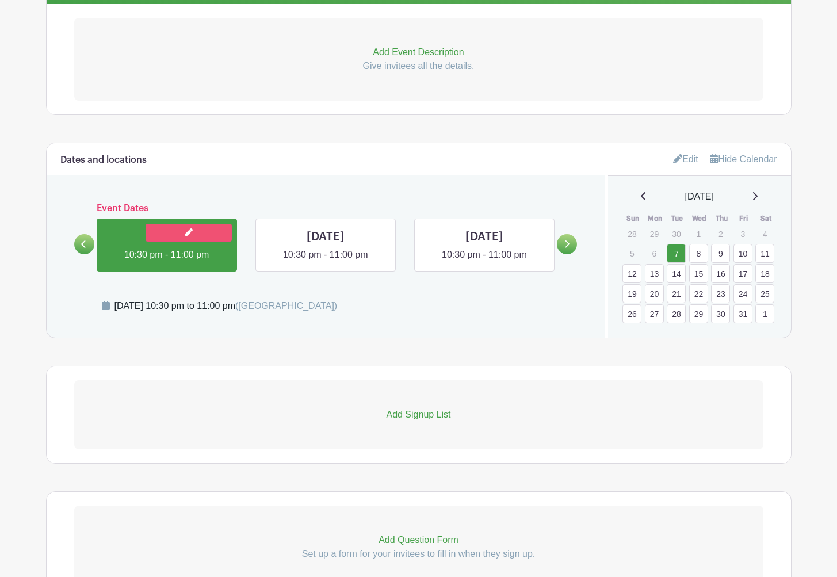
click at [202, 237] on link at bounding box center [188, 233] width 86 height 18
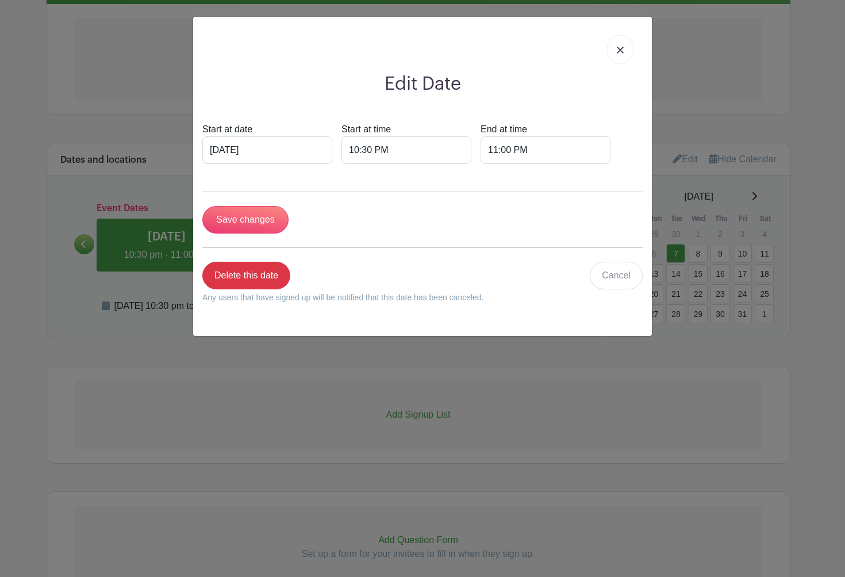
click at [623, 46] on link at bounding box center [620, 49] width 26 height 29
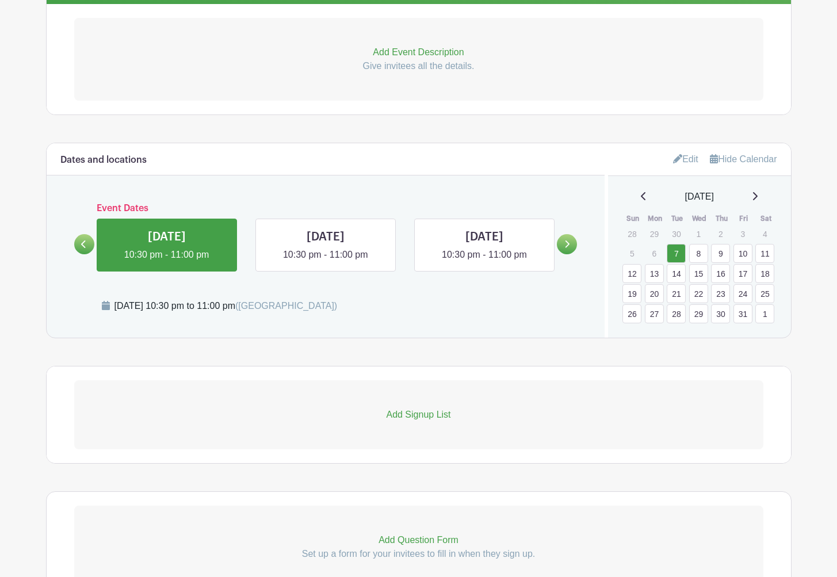
scroll to position [242, 0]
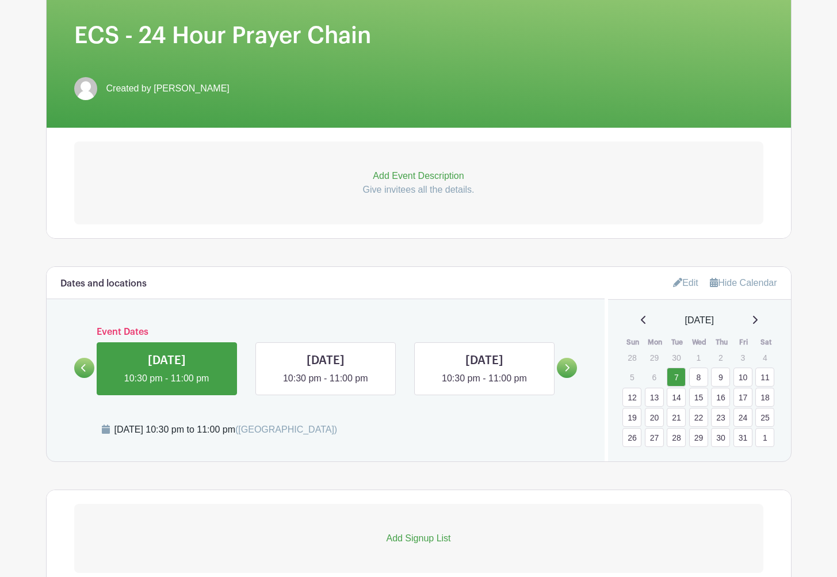
click at [406, 177] on p "Add Event Description" at bounding box center [418, 176] width 689 height 14
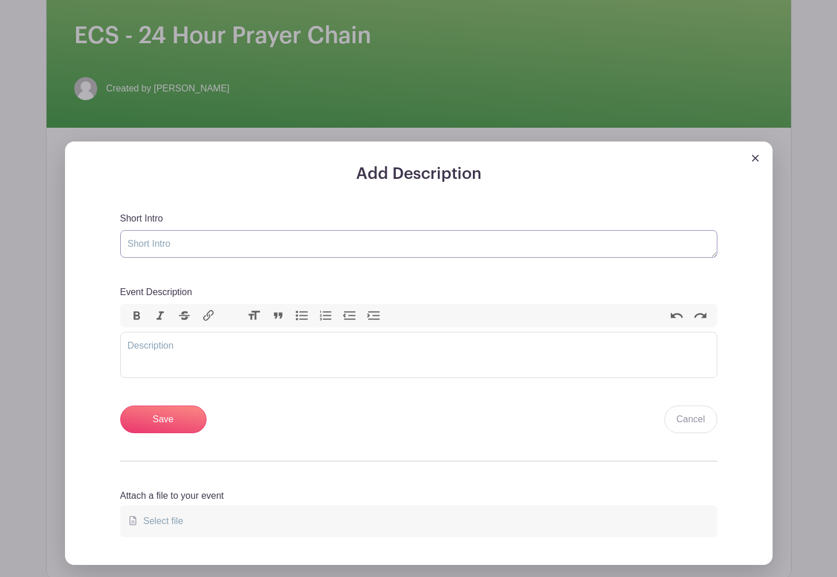
click at [204, 241] on textarea "Short Intro" at bounding box center [418, 244] width 597 height 28
type textarea "Arul Santhosh"
click at [170, 416] on input "Save" at bounding box center [163, 419] width 86 height 28
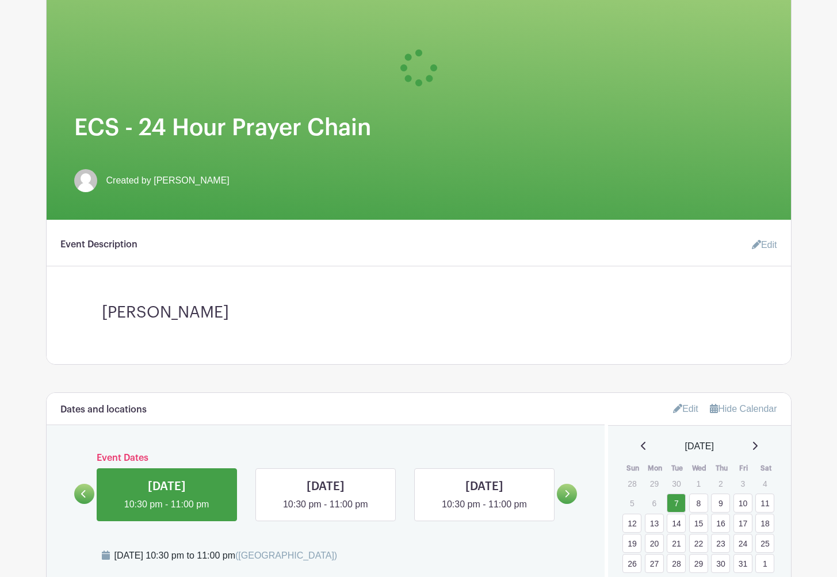
scroll to position [528, 0]
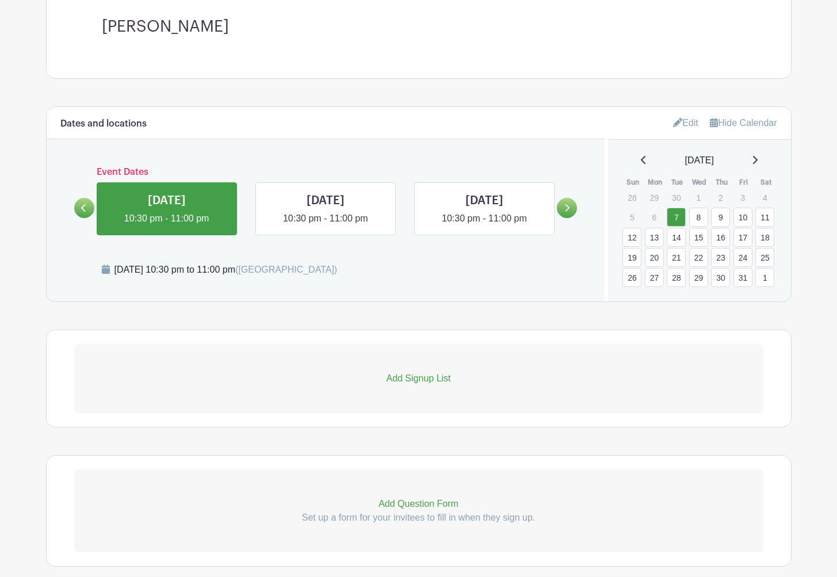
click at [680, 125] on link "Edit" at bounding box center [685, 122] width 25 height 19
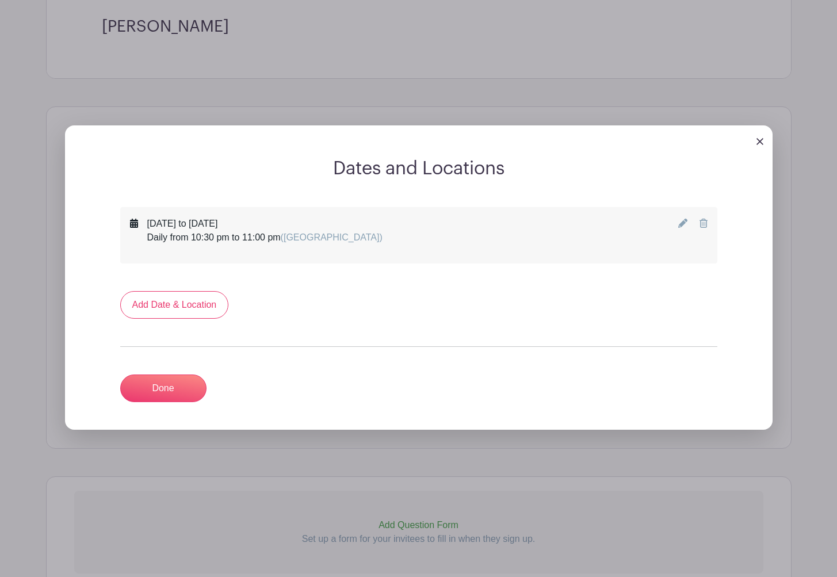
click at [758, 143] on img at bounding box center [759, 141] width 7 height 7
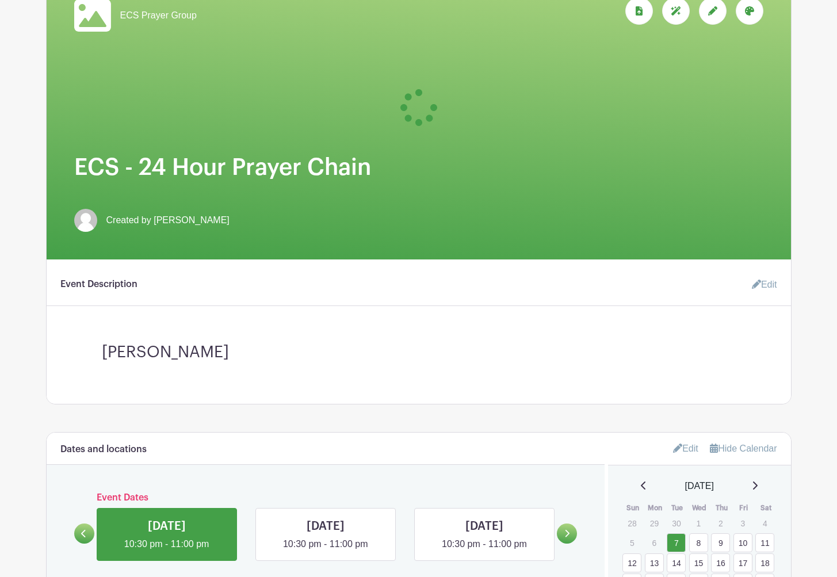
scroll to position [0, 0]
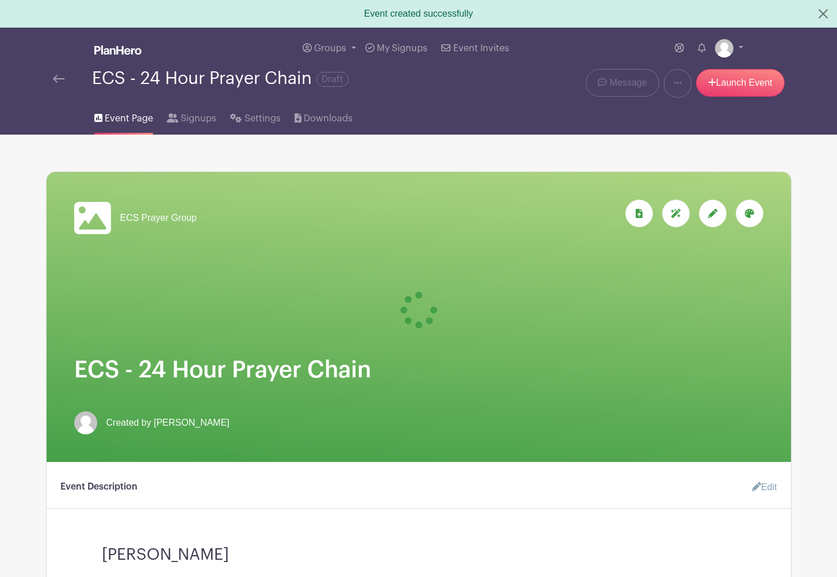
click at [126, 125] on span "Event Page" at bounding box center [129, 119] width 48 height 14
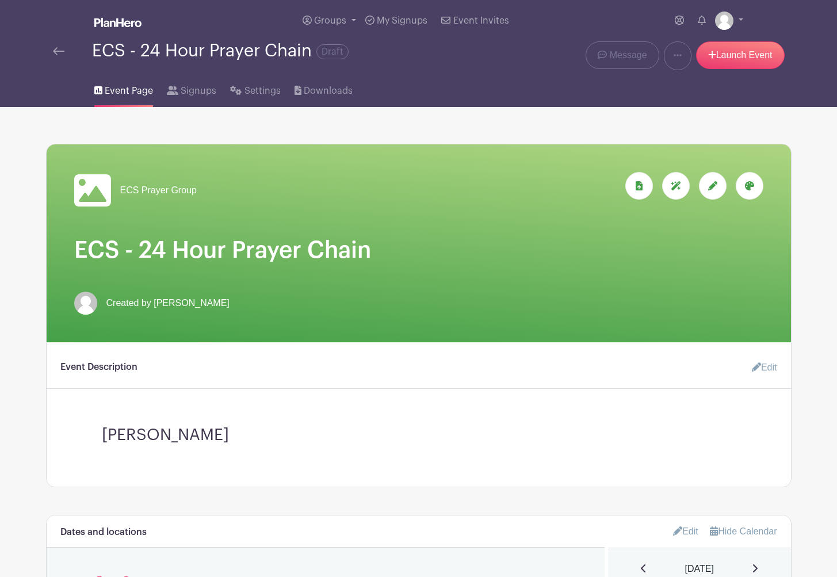
click at [60, 53] on img at bounding box center [58, 51] width 11 height 8
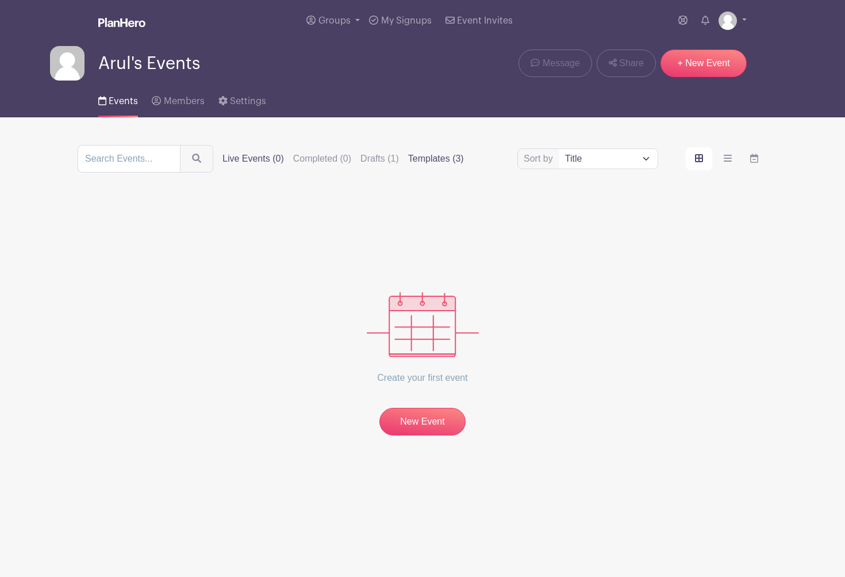
click at [447, 159] on label "Templates (3)" at bounding box center [436, 159] width 56 height 14
click at [0, 0] on input "Templates (3)" at bounding box center [0, 0] width 0 height 0
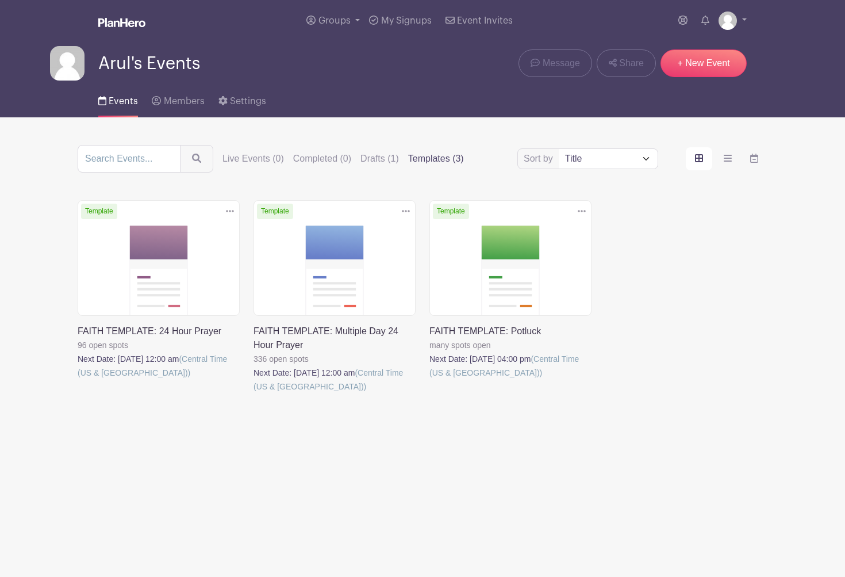
click at [254, 393] on link at bounding box center [254, 393] width 0 height 0
click at [78, 379] on link at bounding box center [78, 379] width 0 height 0
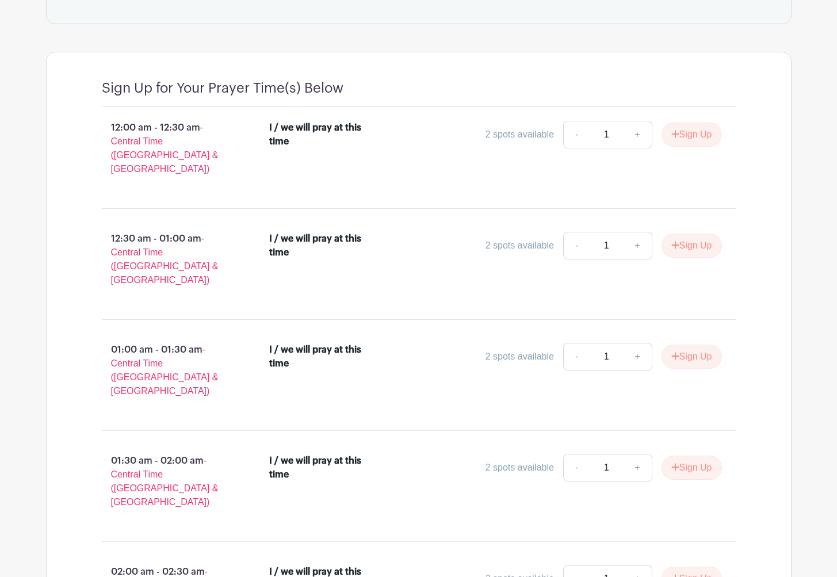
scroll to position [430, 0]
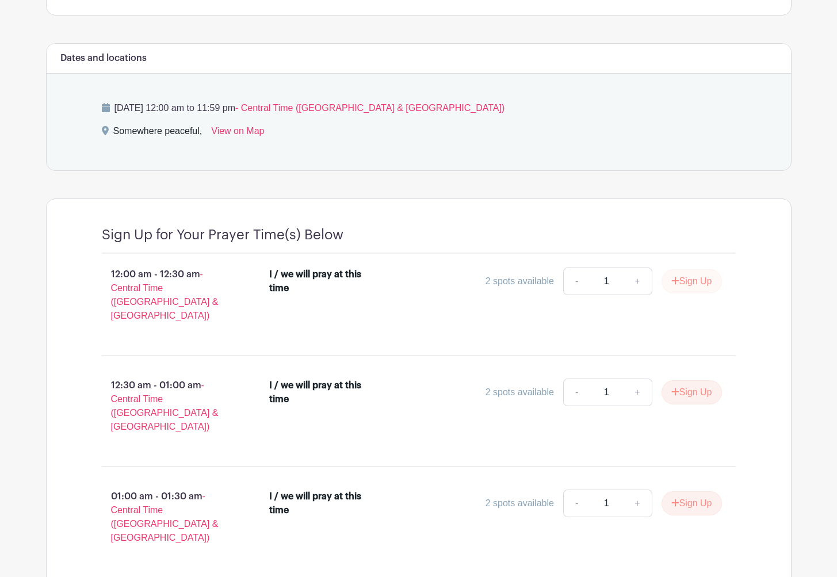
click at [671, 287] on button "Sign Up" at bounding box center [691, 281] width 60 height 24
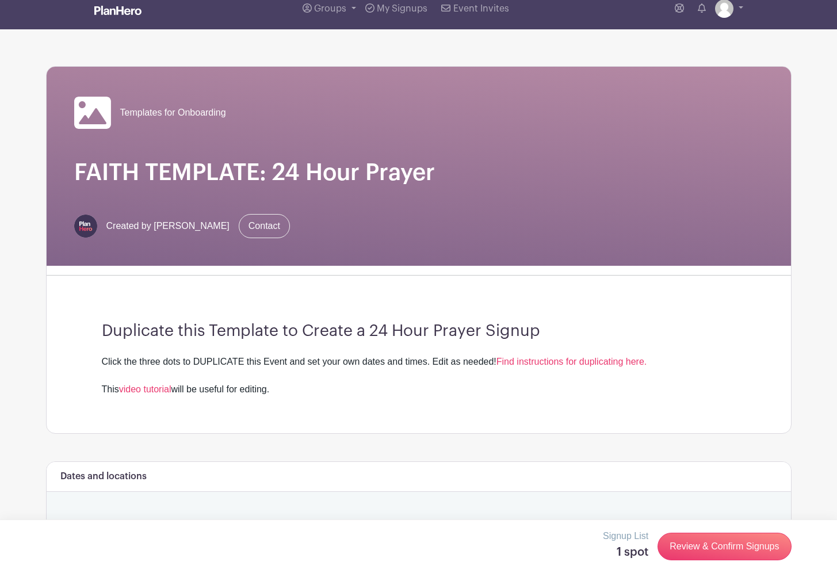
scroll to position [0, 0]
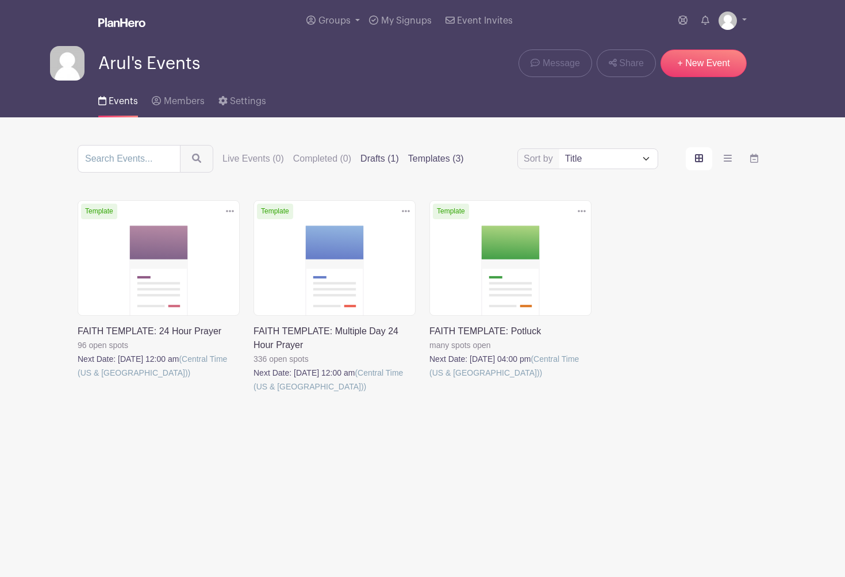
click at [384, 160] on label "Drafts (1)" at bounding box center [379, 159] width 39 height 14
click at [0, 0] on input "Drafts (1)" at bounding box center [0, 0] width 0 height 0
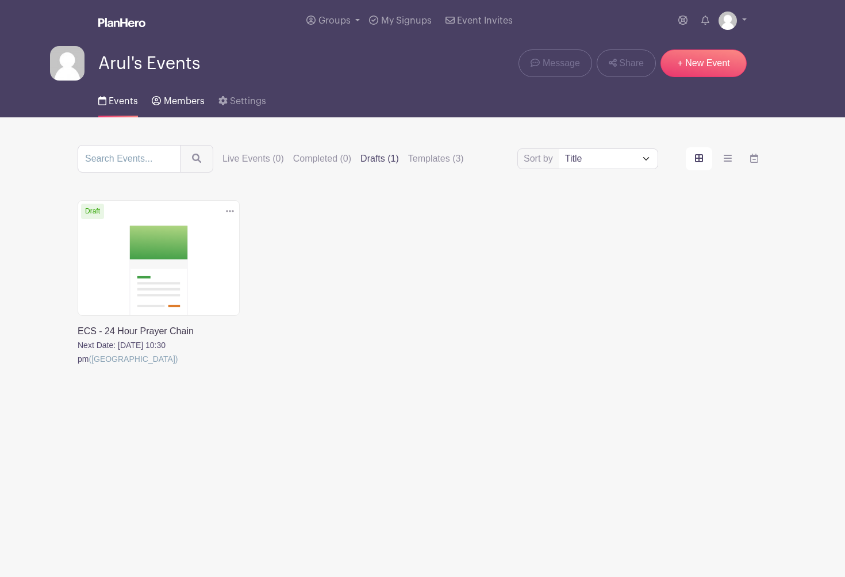
click at [172, 103] on span "Members" at bounding box center [184, 101] width 41 height 9
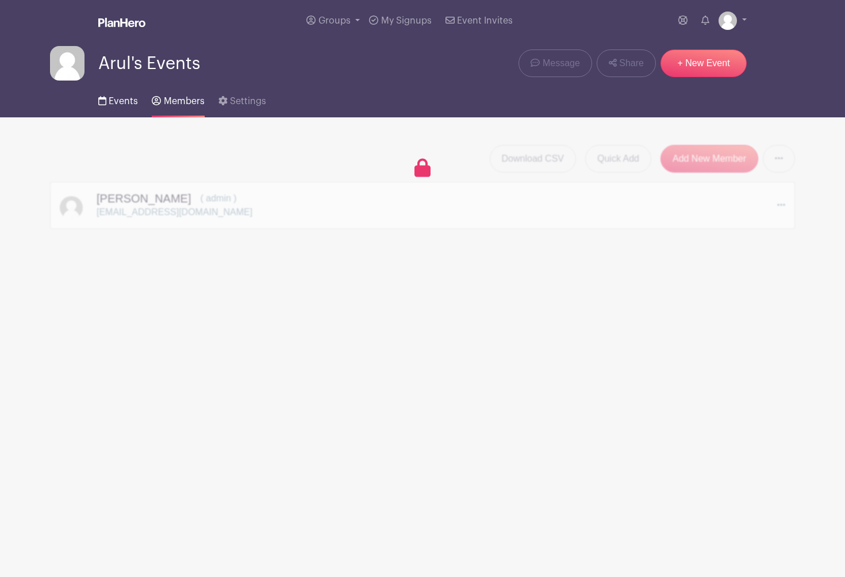
click at [119, 107] on link "Events" at bounding box center [118, 98] width 40 height 37
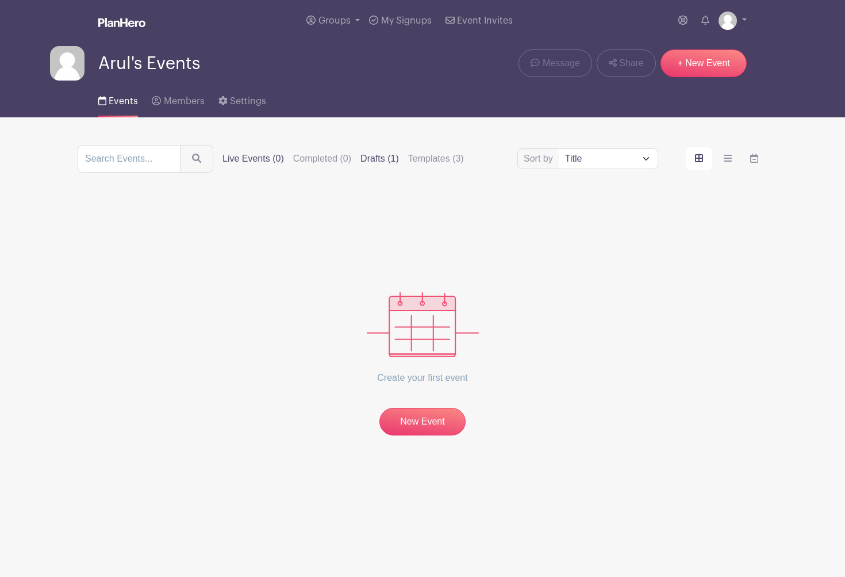
click at [390, 156] on label "Drafts (1)" at bounding box center [379, 159] width 39 height 14
click at [0, 0] on input "Drafts (1)" at bounding box center [0, 0] width 0 height 0
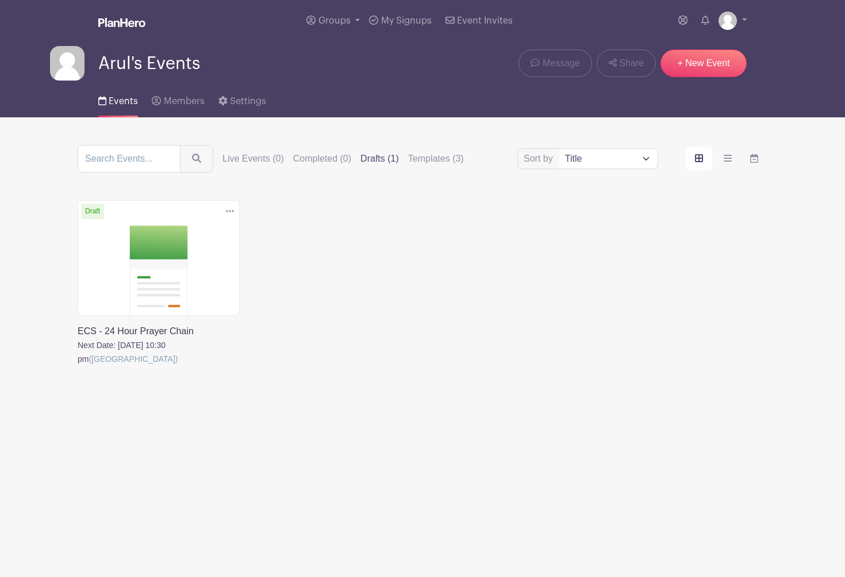
click at [78, 366] on link at bounding box center [78, 366] width 0 height 0
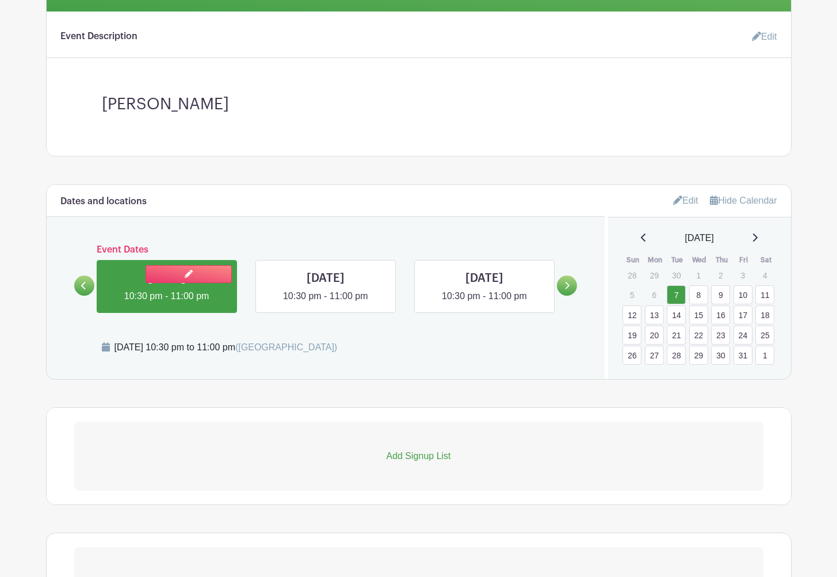
scroll to position [306, 0]
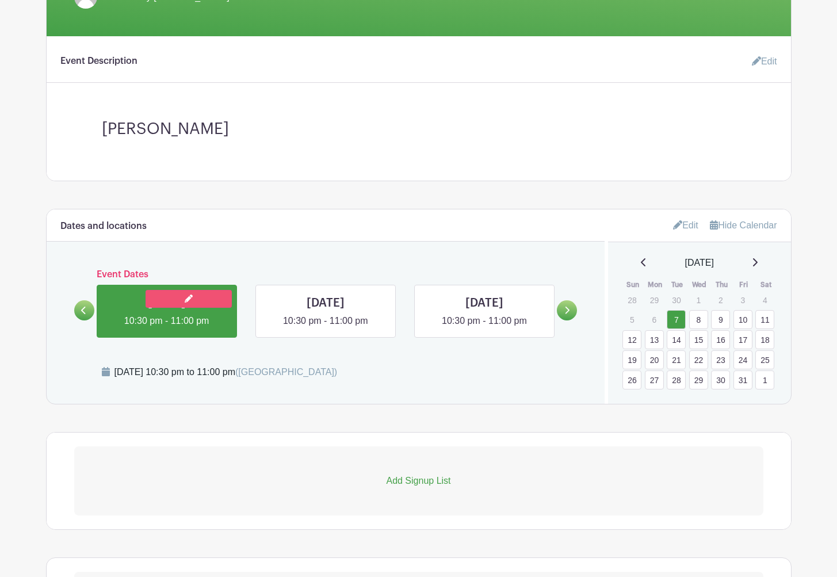
click at [166, 302] on link at bounding box center [188, 299] width 86 height 18
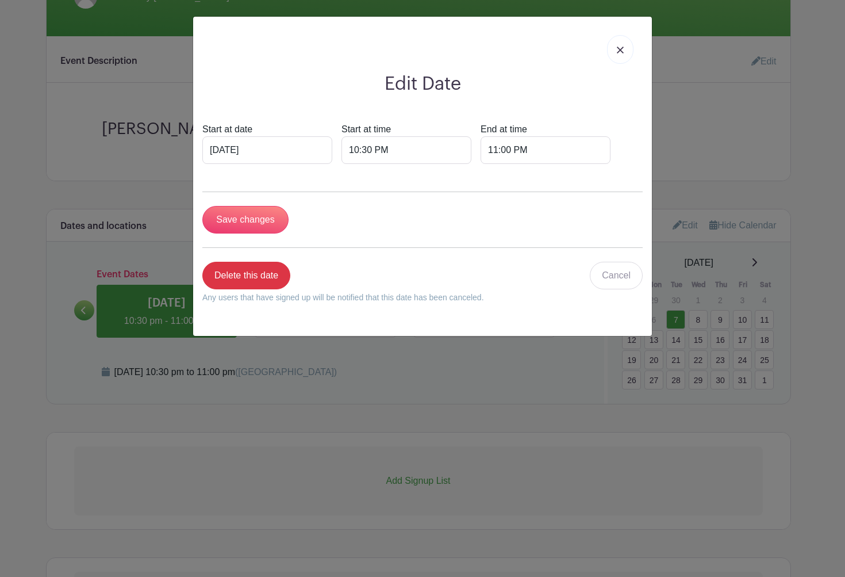
click at [627, 50] on link at bounding box center [620, 49] width 26 height 29
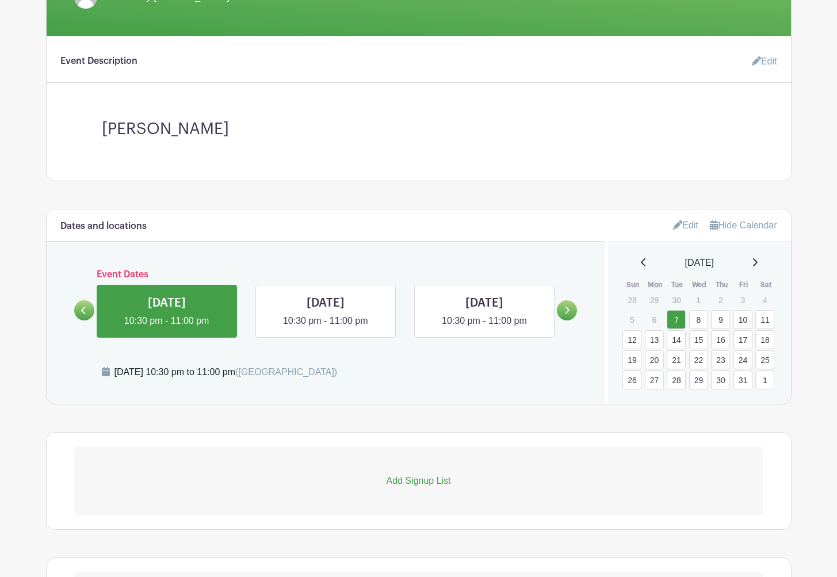
scroll to position [168, 0]
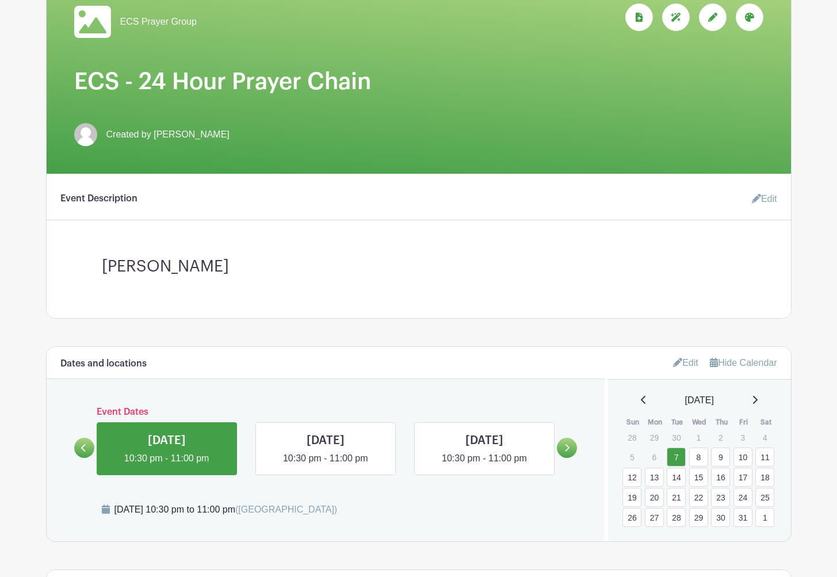
click at [760, 203] on link "Edit" at bounding box center [759, 198] width 34 height 23
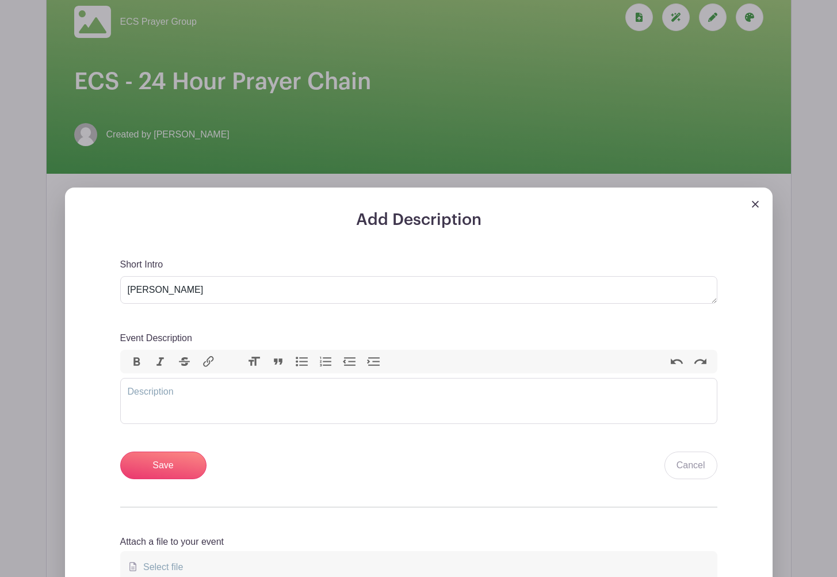
click at [755, 207] on img at bounding box center [754, 204] width 7 height 7
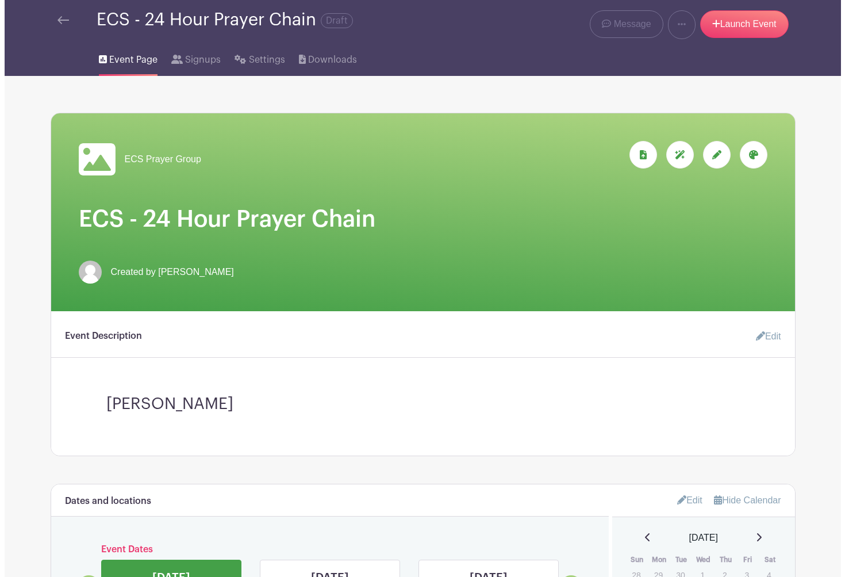
scroll to position [0, 0]
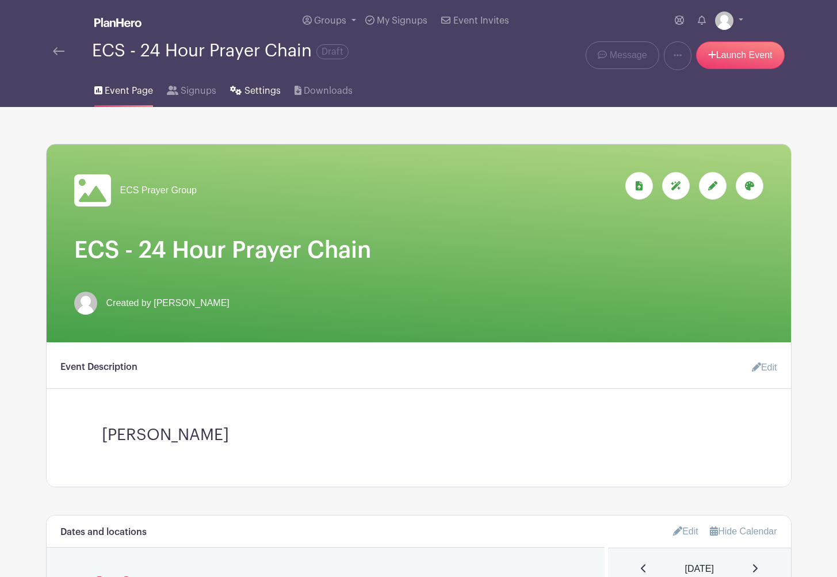
click at [263, 98] on span "Settings" at bounding box center [262, 91] width 36 height 14
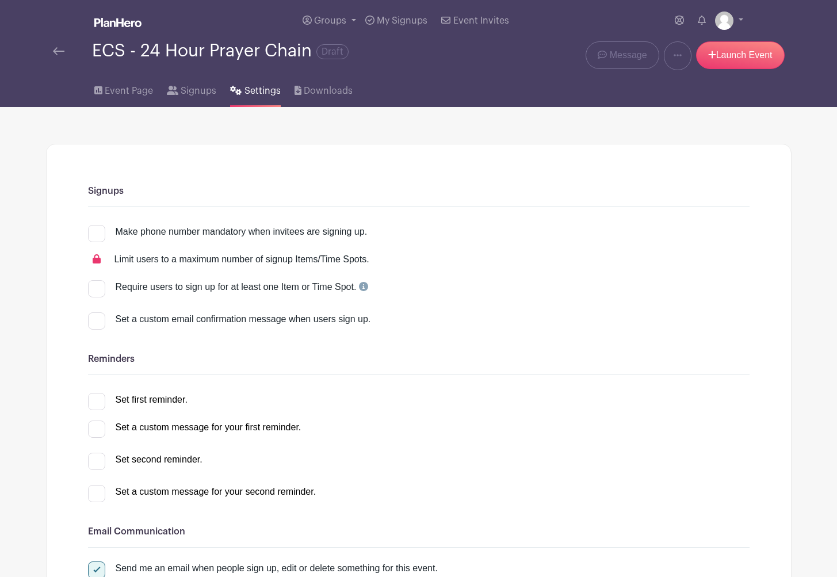
click at [57, 57] on link at bounding box center [58, 51] width 11 height 14
